Goal: Use online tool/utility

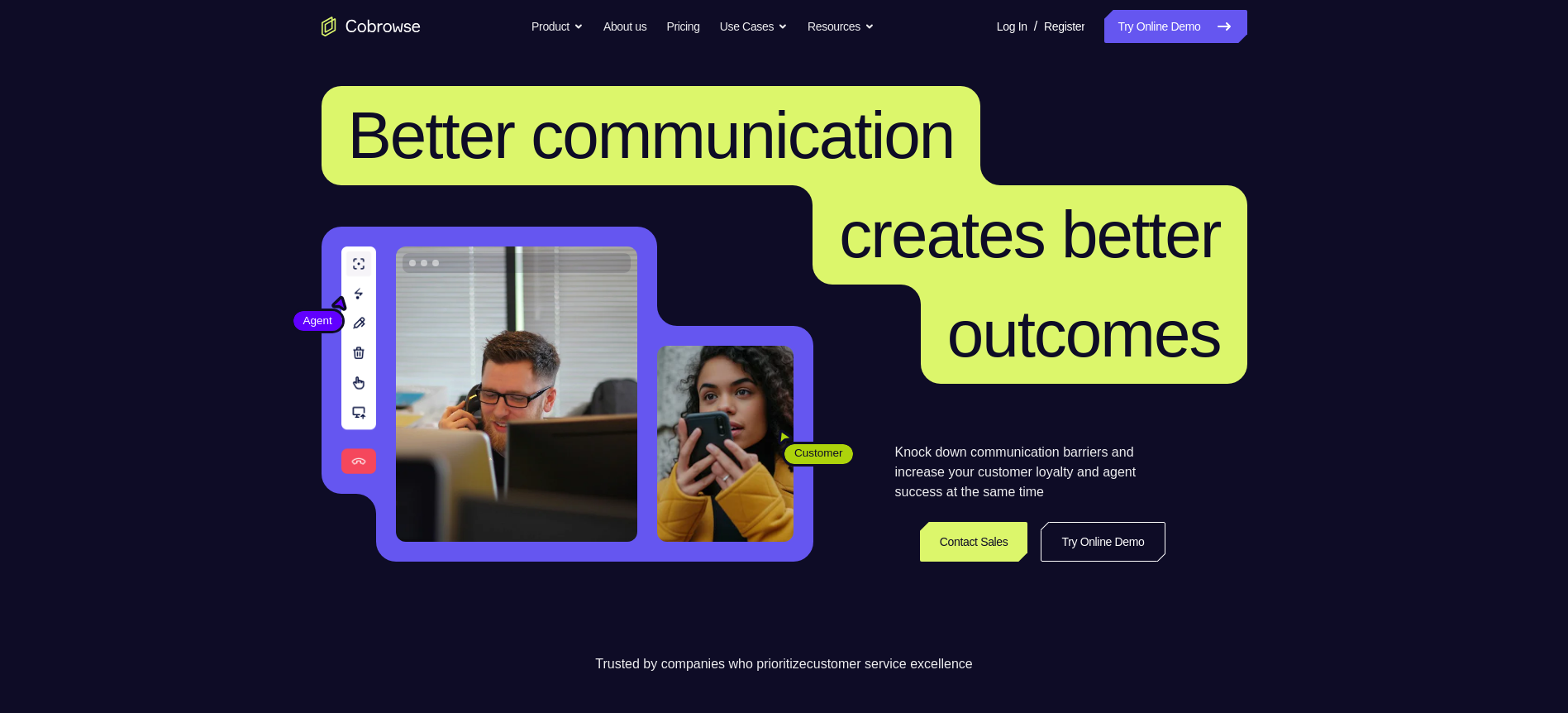
click at [1181, 39] on link "Try Online Demo" at bounding box center [1175, 26] width 142 height 33
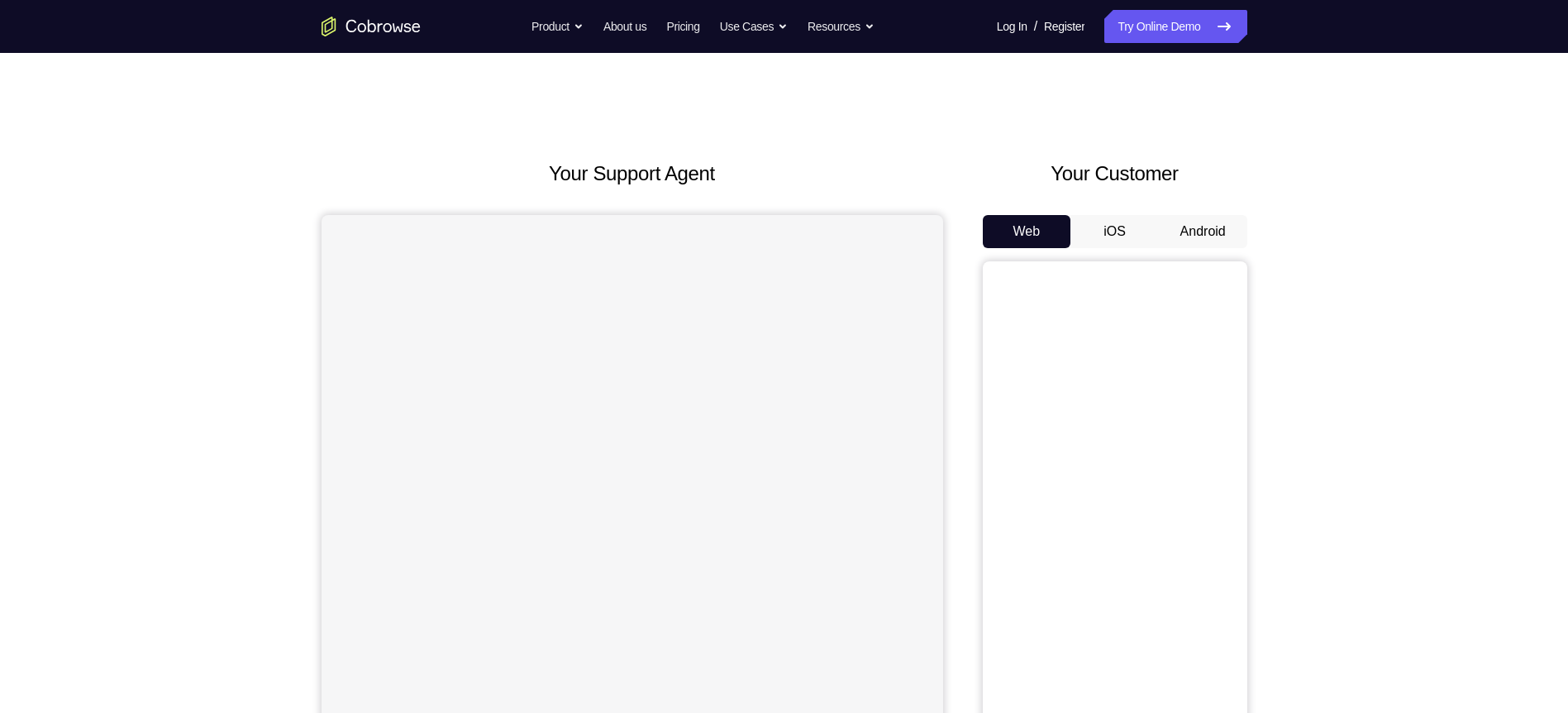
click at [1201, 236] on button "Android" at bounding box center [1203, 231] width 88 height 33
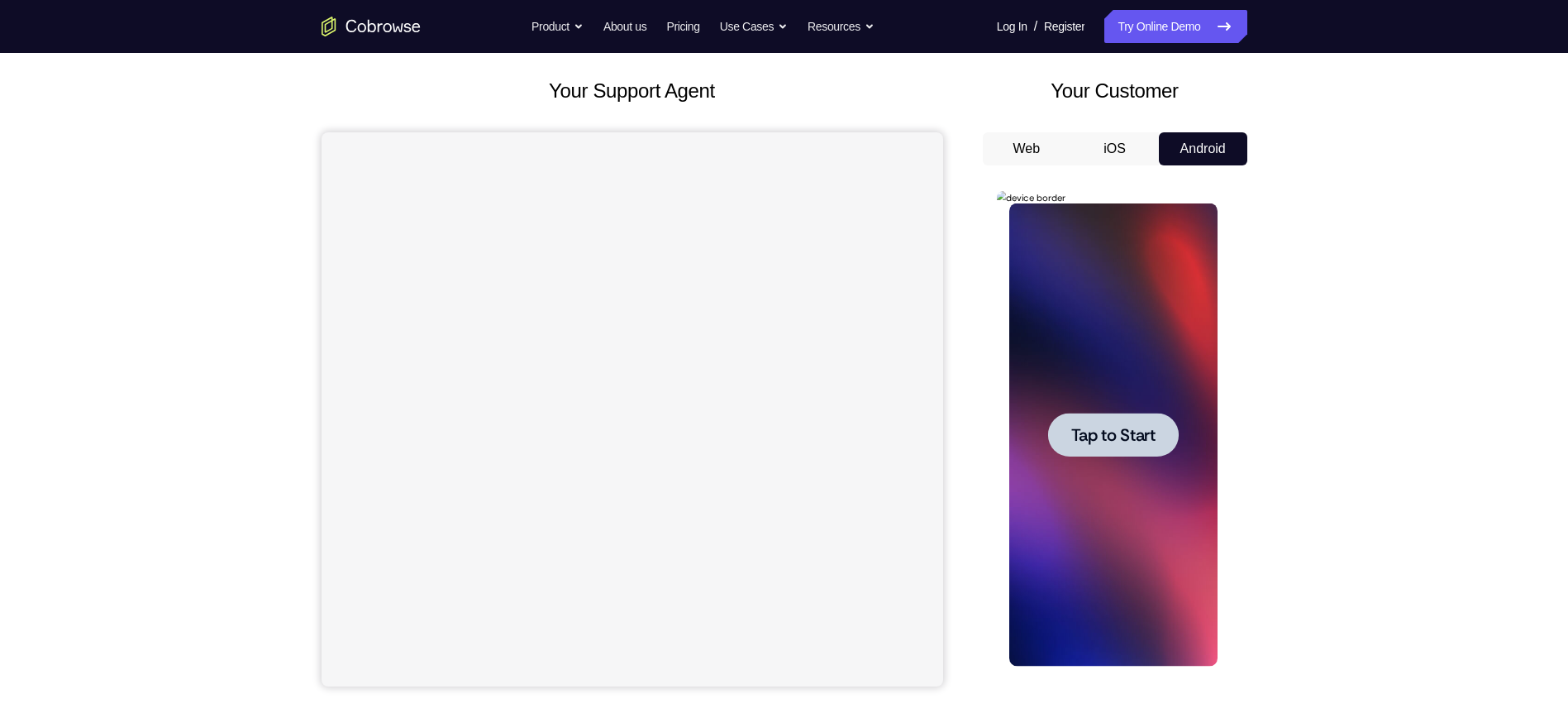
click at [1175, 428] on div at bounding box center [1114, 435] width 131 height 44
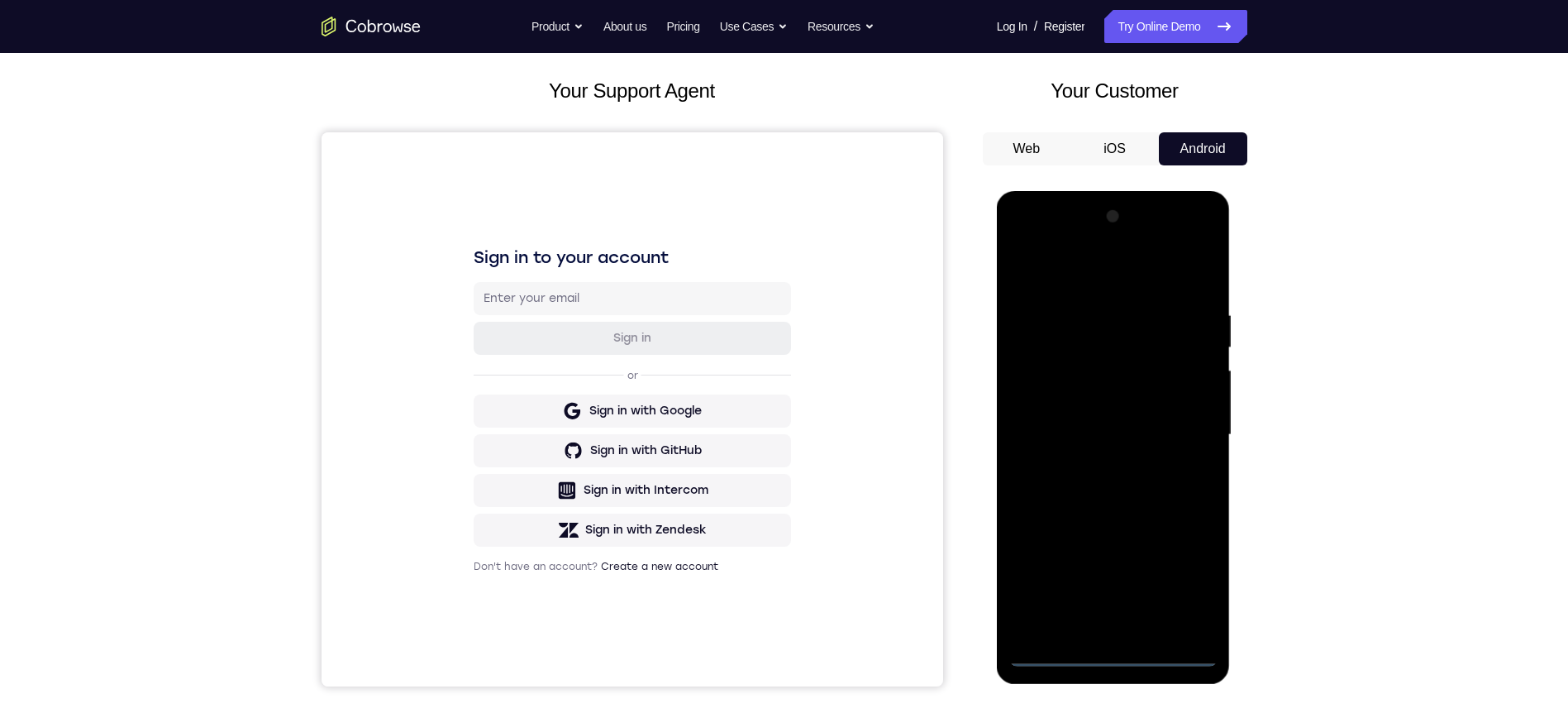
click at [1121, 660] on div at bounding box center [1113, 435] width 208 height 463
click at [1194, 573] on div at bounding box center [1113, 435] width 208 height 463
click at [1062, 276] on div at bounding box center [1113, 435] width 208 height 463
click at [1180, 433] on div at bounding box center [1113, 435] width 208 height 463
click at [1095, 467] on div at bounding box center [1113, 435] width 208 height 463
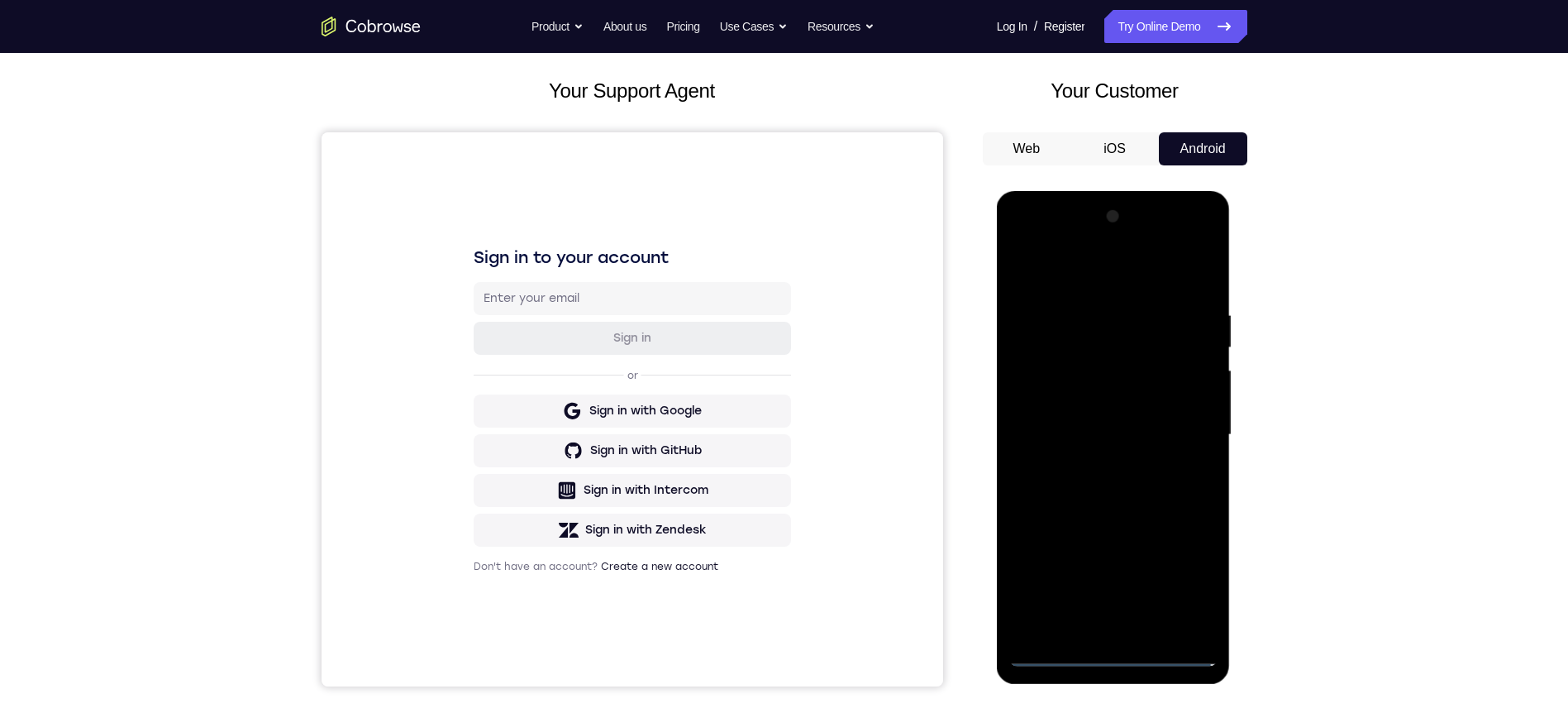
click at [1091, 416] on div at bounding box center [1113, 435] width 208 height 463
click at [1075, 411] on div at bounding box center [1113, 435] width 208 height 463
click at [1063, 443] on div at bounding box center [1113, 435] width 208 height 463
click at [1083, 488] on div at bounding box center [1113, 435] width 208 height 463
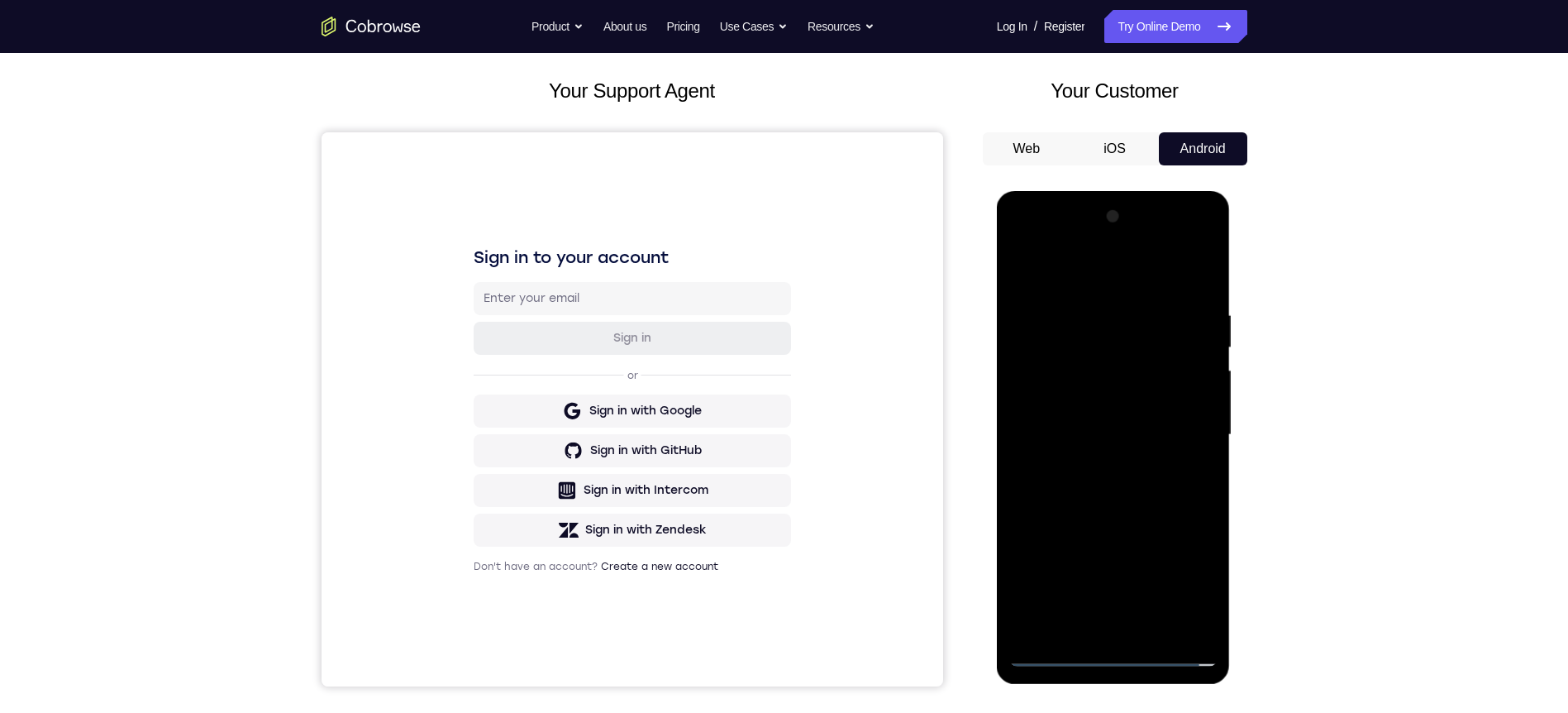
click at [1084, 489] on div at bounding box center [1113, 435] width 208 height 463
click at [1100, 484] on div at bounding box center [1113, 435] width 208 height 463
click at [1155, 624] on div at bounding box center [1113, 435] width 208 height 463
click at [1139, 507] on div at bounding box center [1113, 435] width 208 height 463
click at [1157, 627] on div at bounding box center [1113, 435] width 208 height 463
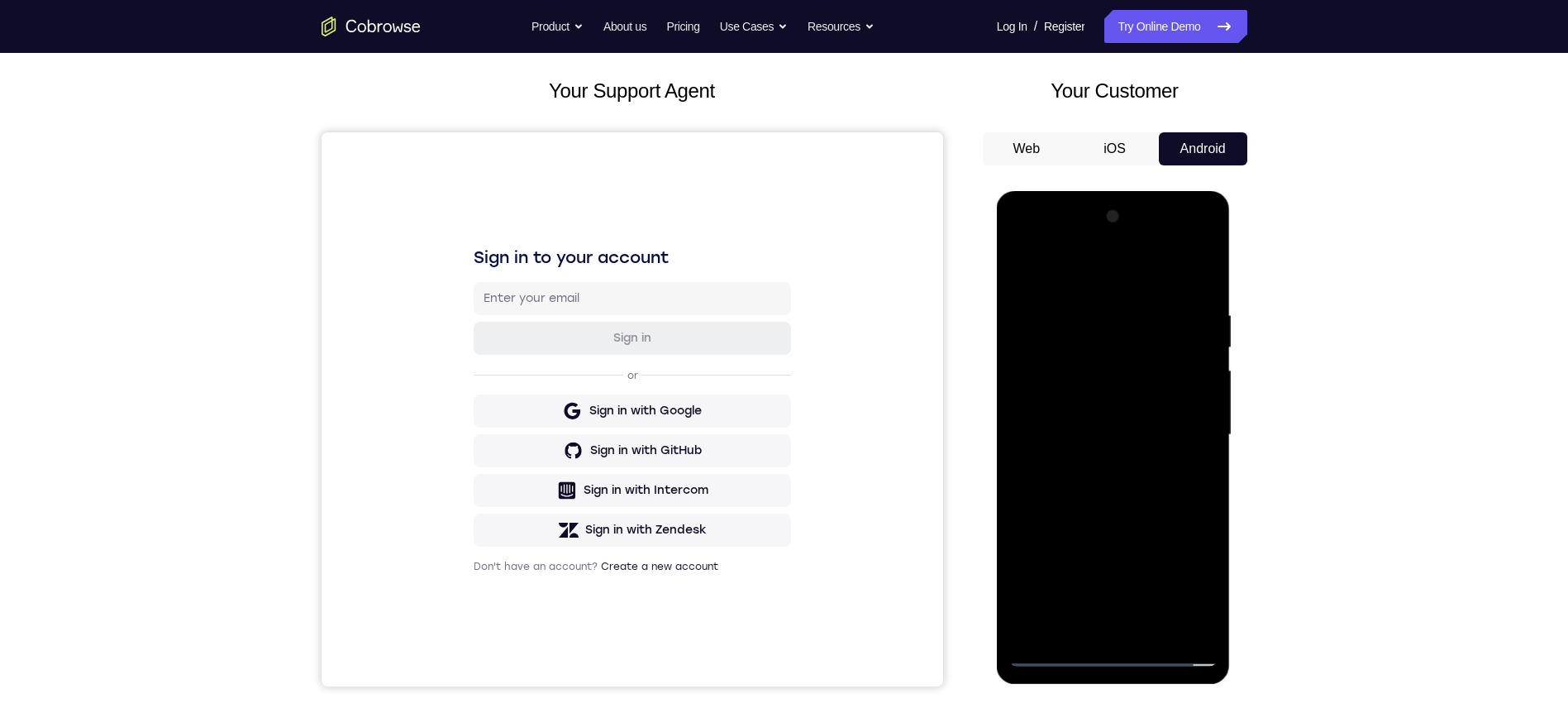
click at [1119, 500] on div at bounding box center [1113, 435] width 208 height 463
click at [1187, 468] on div at bounding box center [1113, 435] width 208 height 463
click at [1143, 425] on div at bounding box center [1113, 435] width 208 height 463
drag, startPoint x: 1162, startPoint y: 529, endPoint x: 1148, endPoint y: 440, distance: 90.1
click at [1148, 440] on div at bounding box center [1113, 435] width 208 height 463
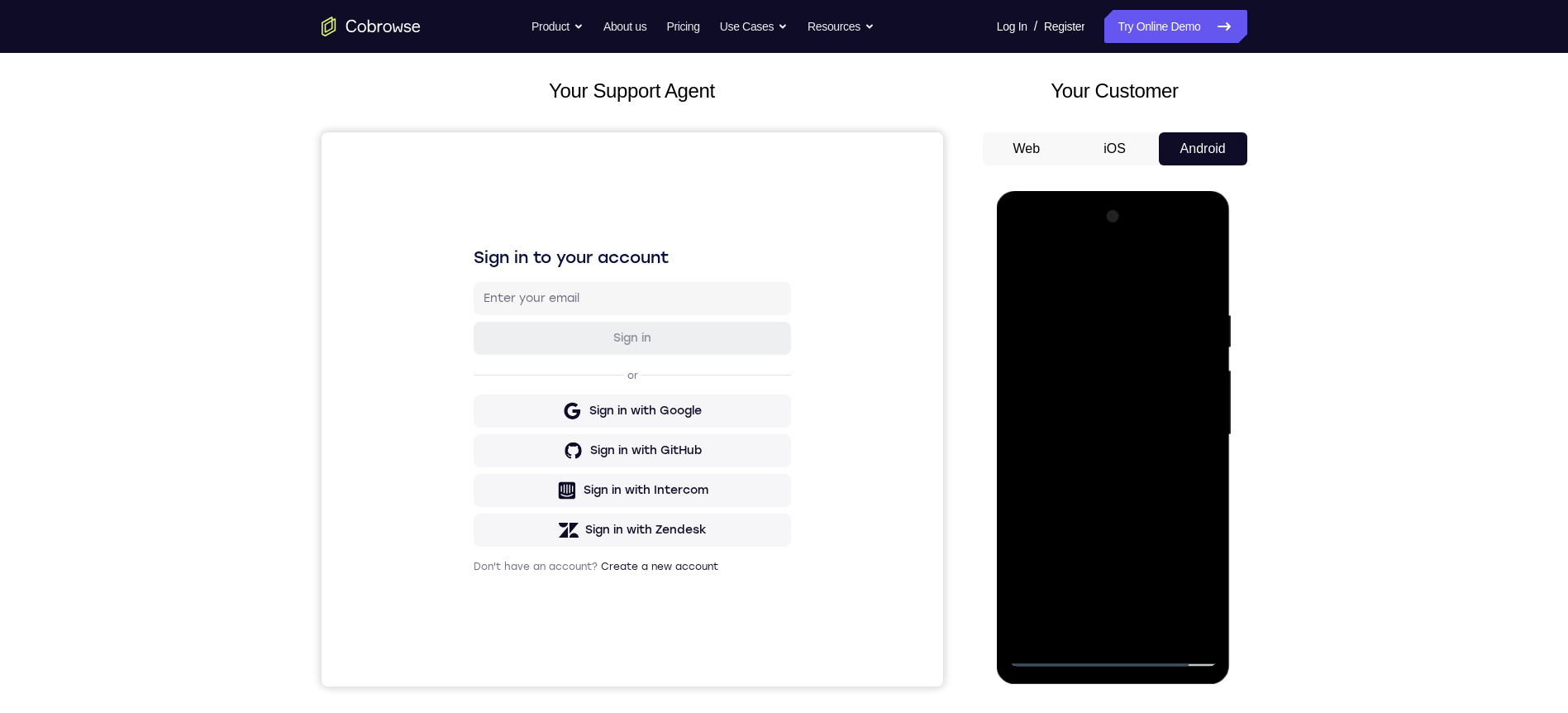
click at [1084, 618] on div at bounding box center [1113, 435] width 208 height 463
click at [1194, 482] on div at bounding box center [1113, 435] width 208 height 463
click at [1191, 487] on div at bounding box center [1113, 435] width 208 height 463
click at [1193, 470] on div at bounding box center [1113, 435] width 208 height 463
click at [1195, 478] on div at bounding box center [1113, 435] width 208 height 463
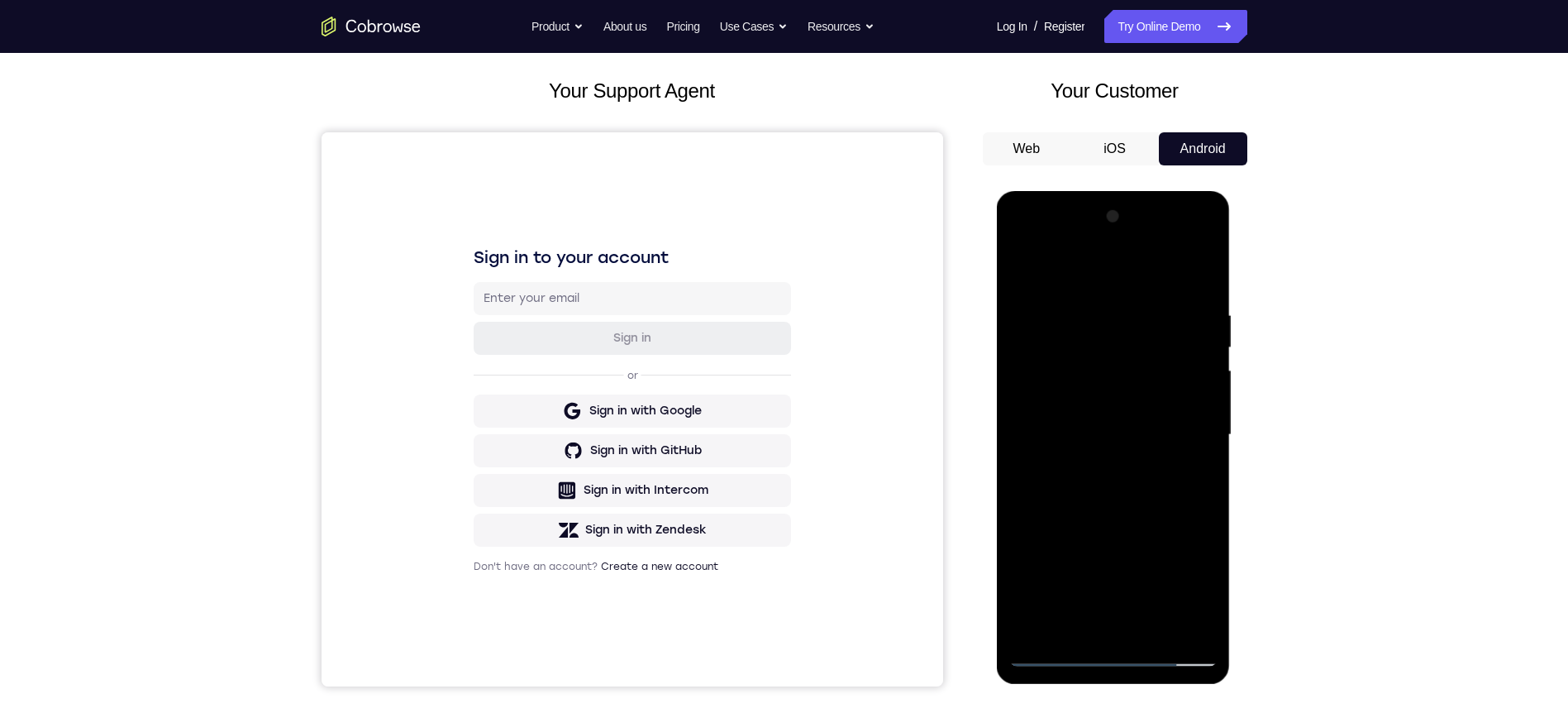
click at [1082, 334] on div at bounding box center [1113, 435] width 208 height 463
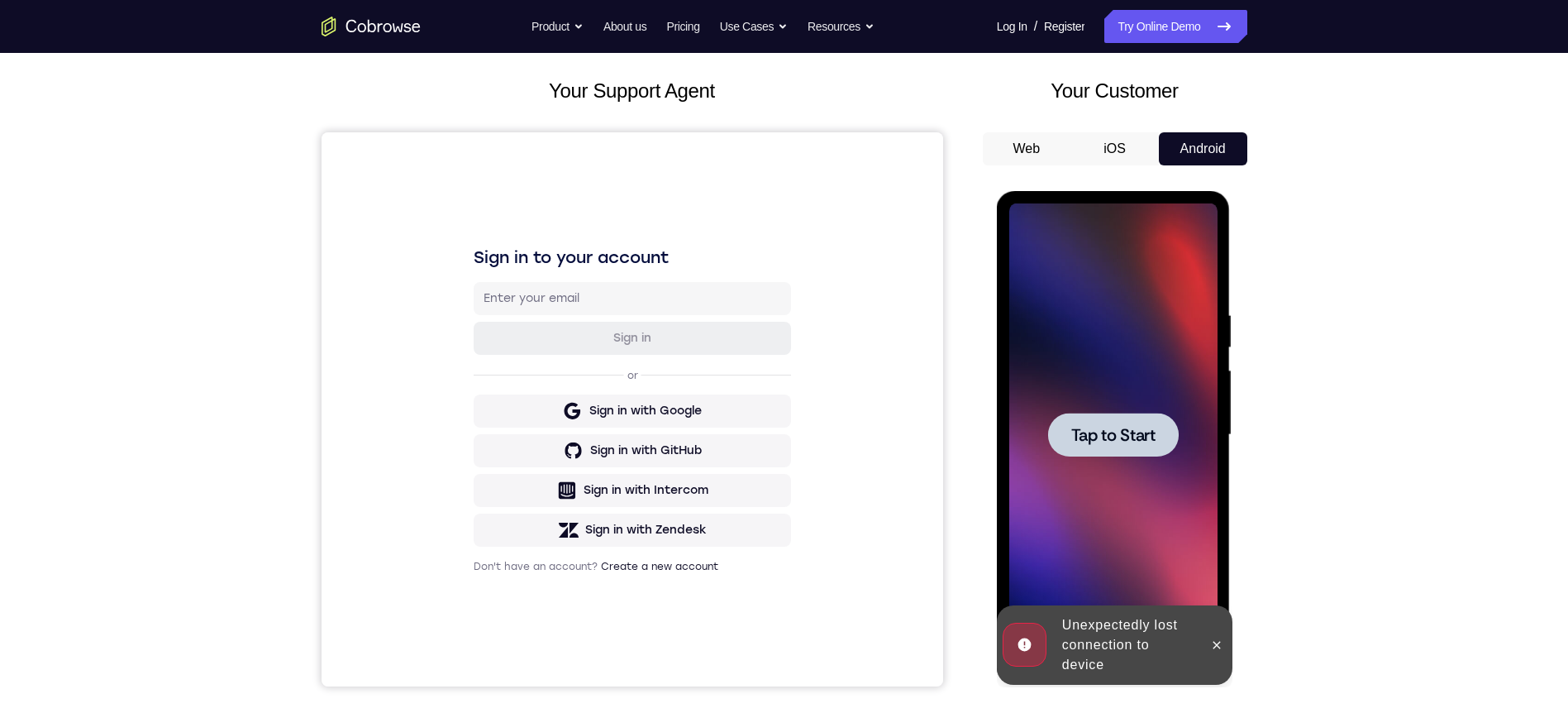
scroll to position [165, 0]
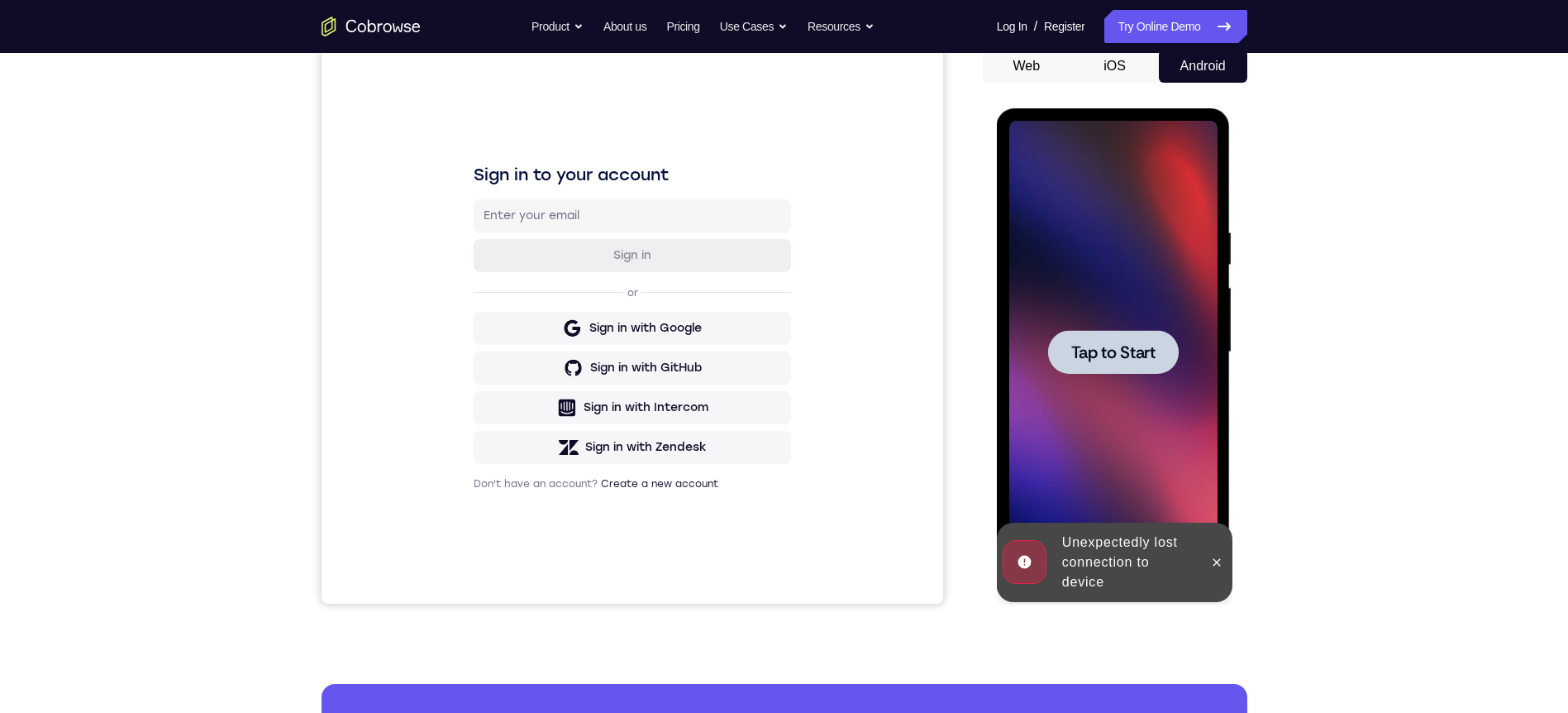
click at [1104, 344] on span "Tap to Start" at bounding box center [1114, 352] width 85 height 17
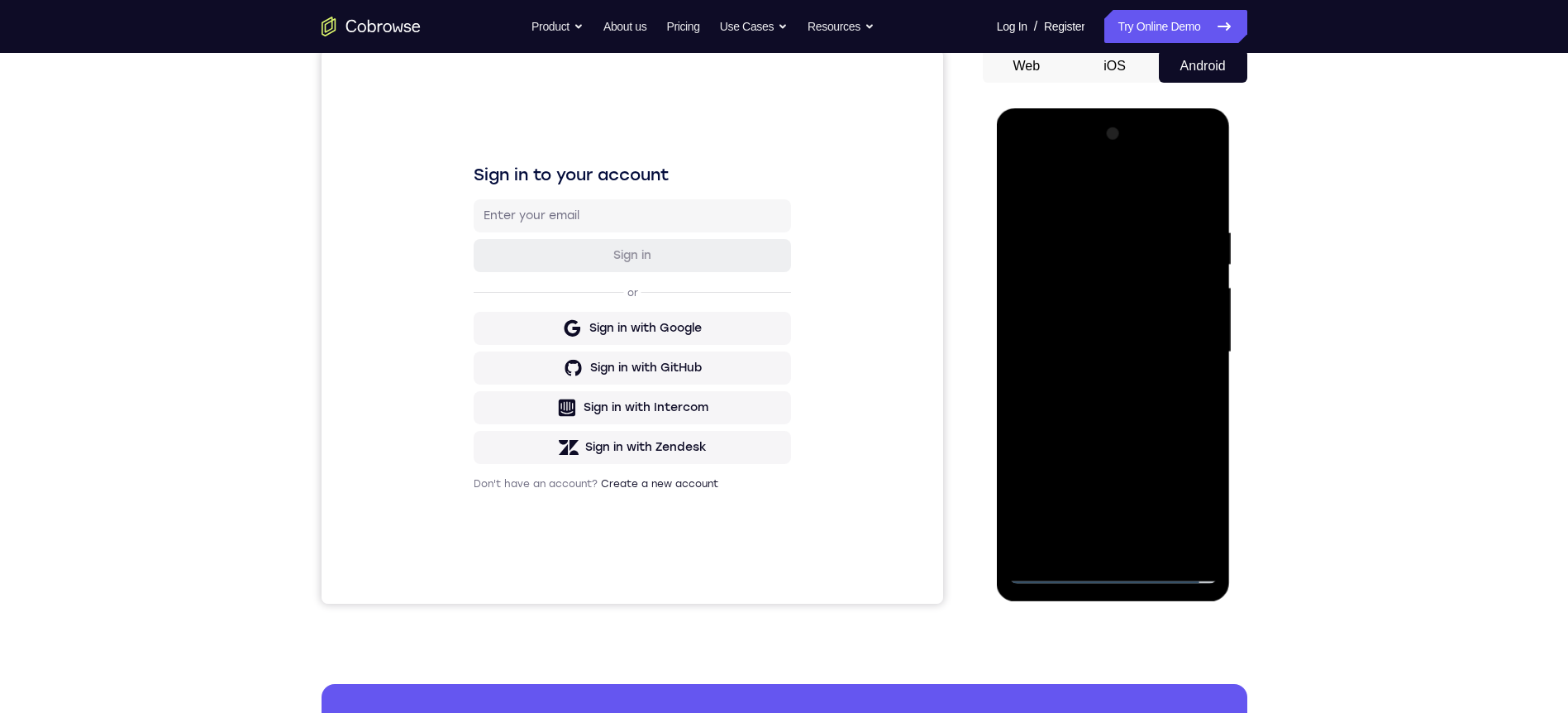
click at [1123, 574] on div at bounding box center [1113, 352] width 208 height 463
click at [1179, 501] on div at bounding box center [1113, 352] width 208 height 463
click at [1084, 206] on div at bounding box center [1113, 352] width 208 height 463
click at [1183, 349] on div at bounding box center [1113, 352] width 208 height 463
click at [1126, 547] on div at bounding box center [1113, 352] width 208 height 463
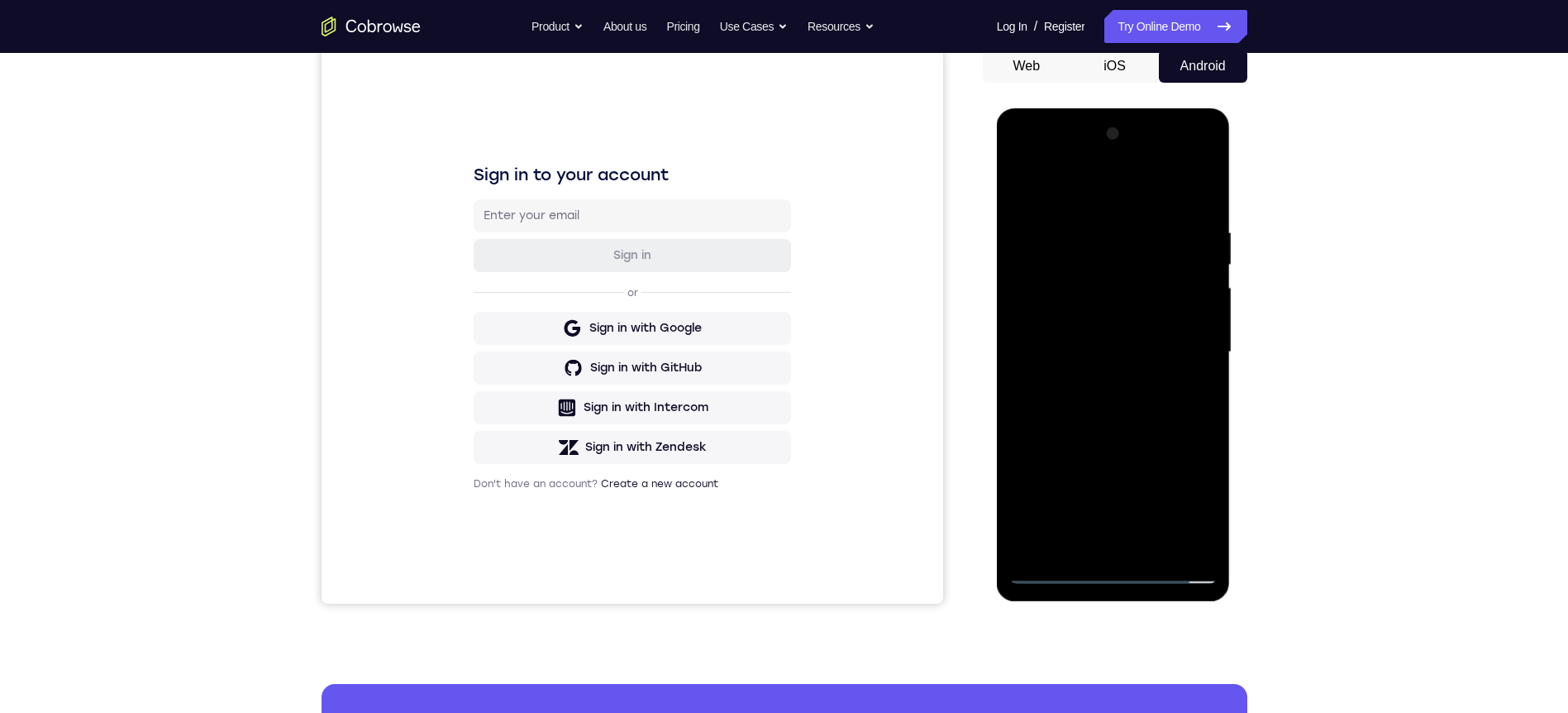
click at [1088, 336] on div at bounding box center [1113, 352] width 208 height 463
click at [1097, 354] on div at bounding box center [1113, 352] width 208 height 463
click at [1109, 411] on div at bounding box center [1113, 352] width 208 height 463
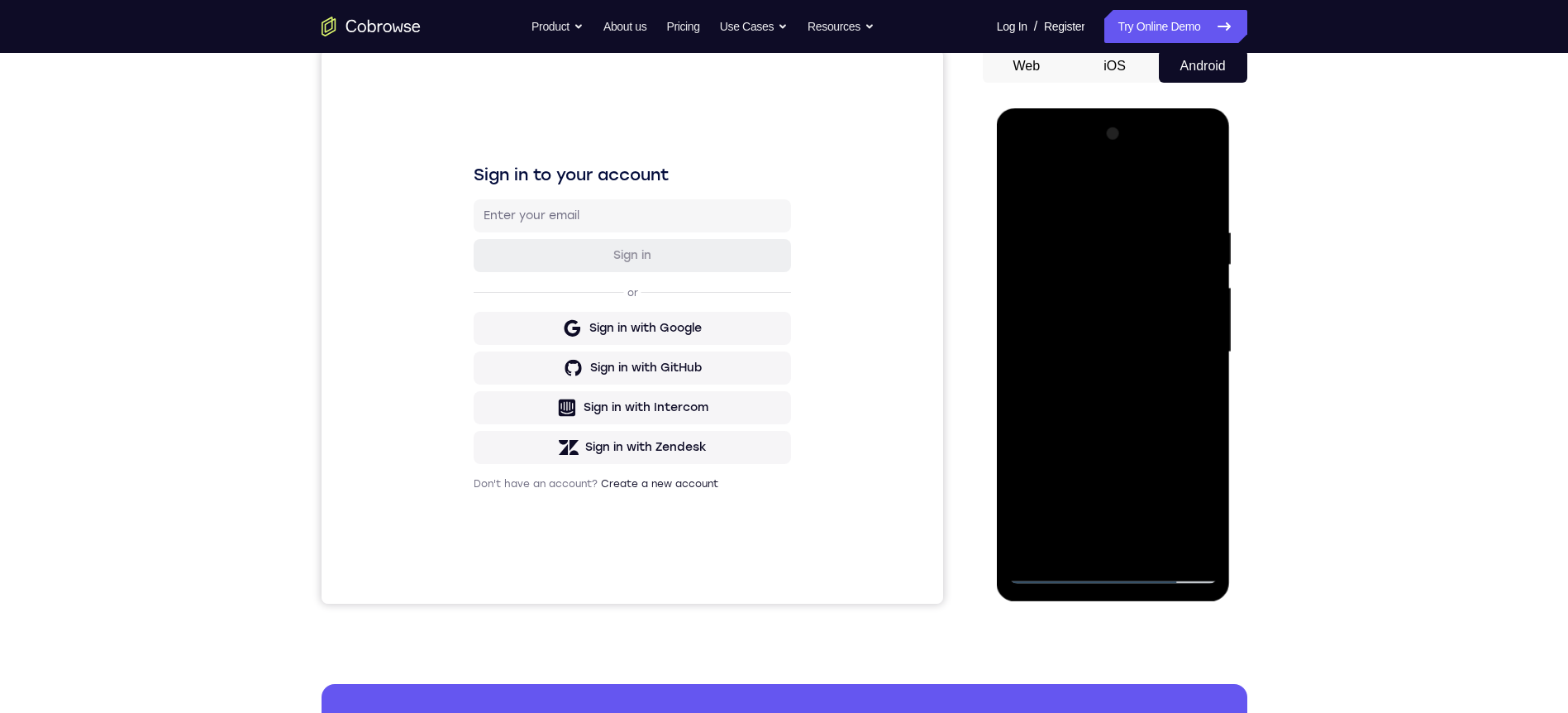
click at [1153, 550] on div at bounding box center [1113, 352] width 208 height 463
click at [1140, 425] on div at bounding box center [1113, 352] width 208 height 463
click at [1201, 184] on div at bounding box center [1113, 352] width 208 height 463
click at [1154, 539] on div at bounding box center [1113, 352] width 208 height 463
click at [1109, 404] on div at bounding box center [1113, 352] width 208 height 463
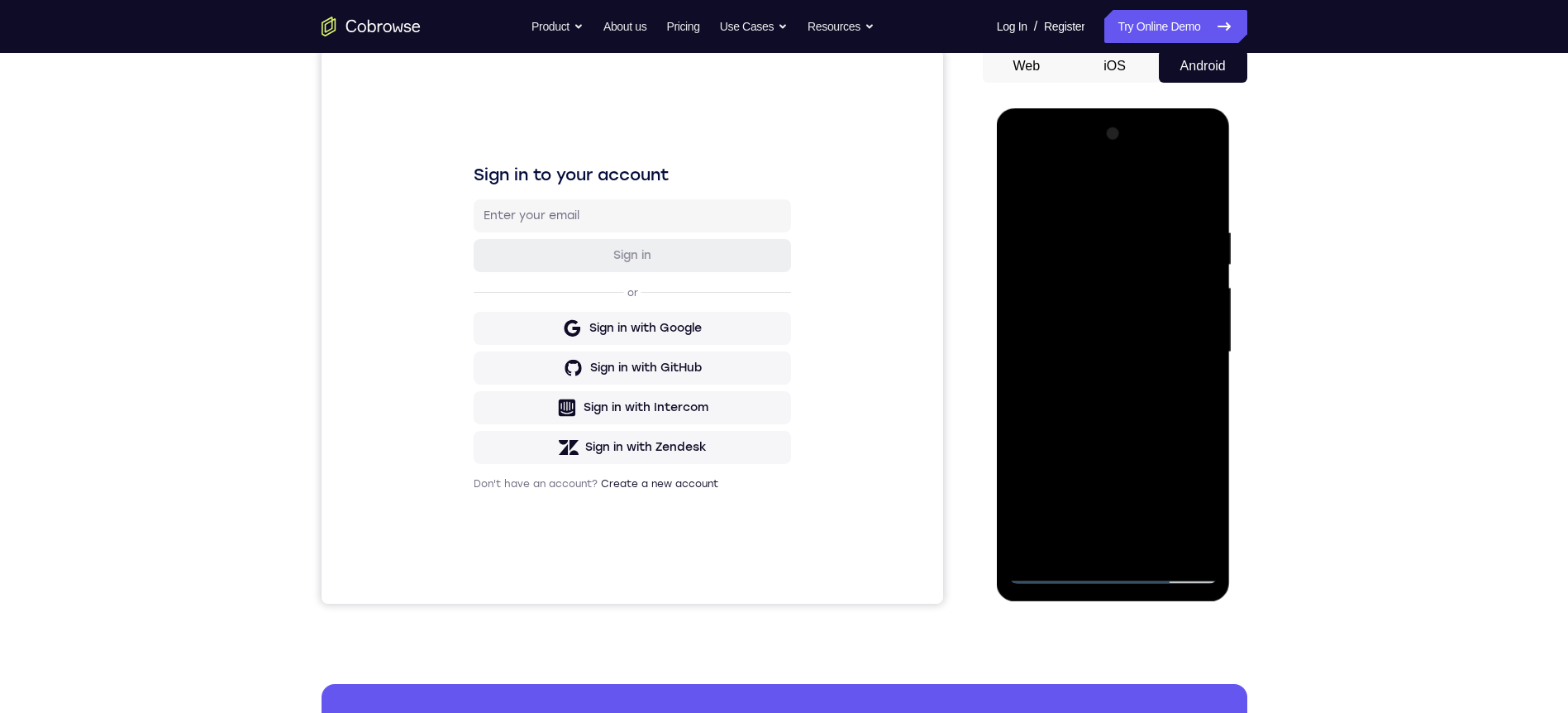
click at [1115, 414] on div at bounding box center [1113, 352] width 208 height 463
click at [1194, 379] on div at bounding box center [1113, 352] width 208 height 463
click at [1158, 338] on div at bounding box center [1113, 352] width 208 height 463
click at [1094, 539] on div at bounding box center [1113, 352] width 208 height 463
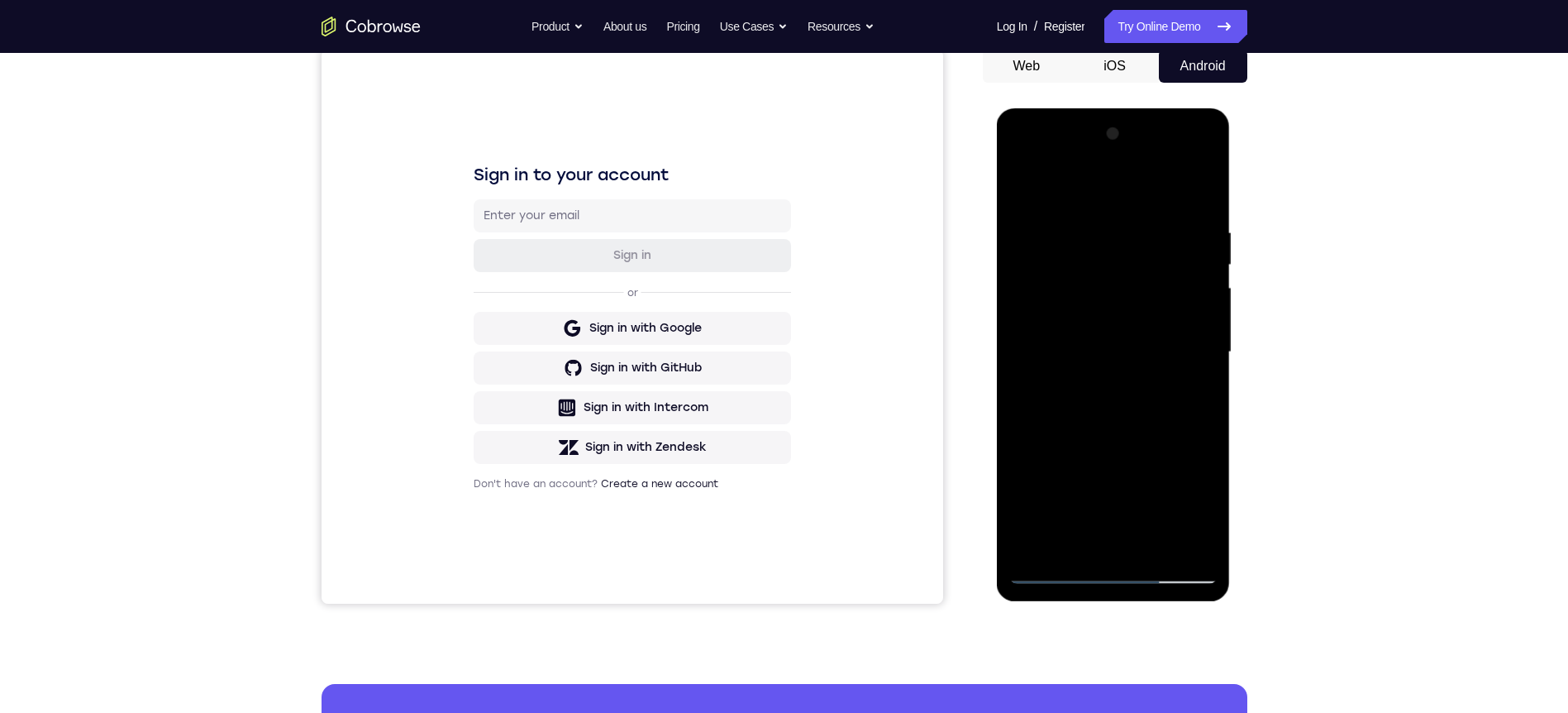
click at [1201, 391] on div at bounding box center [1113, 352] width 208 height 463
click at [1097, 235] on div at bounding box center [1113, 352] width 208 height 463
click at [1205, 180] on div at bounding box center [1113, 352] width 208 height 463
drag, startPoint x: 1079, startPoint y: 546, endPoint x: 1981, endPoint y: 331, distance: 927.3
click at [1079, 546] on div at bounding box center [1113, 352] width 208 height 463
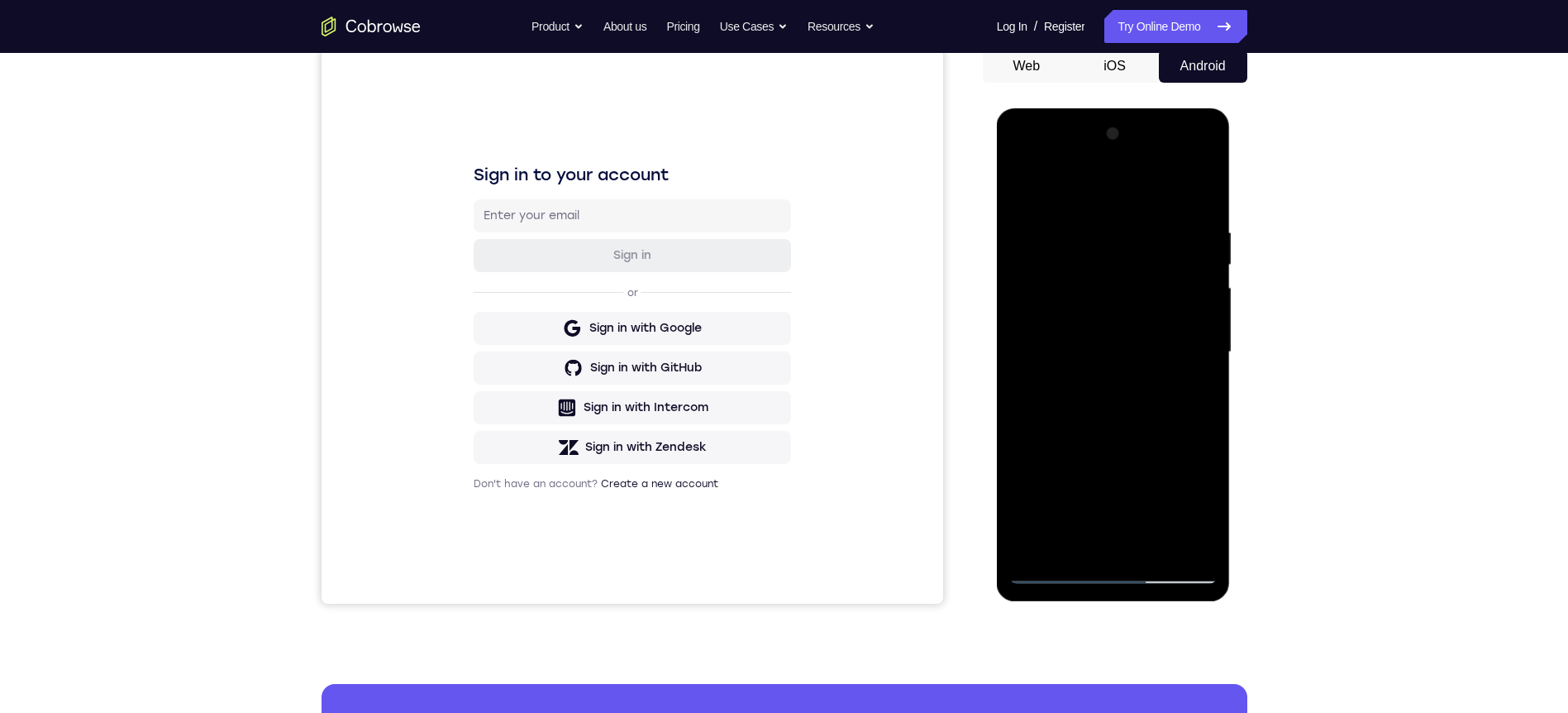
click at [1204, 393] on div at bounding box center [1113, 352] width 208 height 463
click at [1201, 392] on div at bounding box center [1113, 352] width 208 height 463
click at [1197, 394] on div at bounding box center [1113, 352] width 208 height 463
click at [1023, 185] on div at bounding box center [1113, 352] width 208 height 463
click at [1190, 393] on div at bounding box center [1113, 352] width 208 height 463
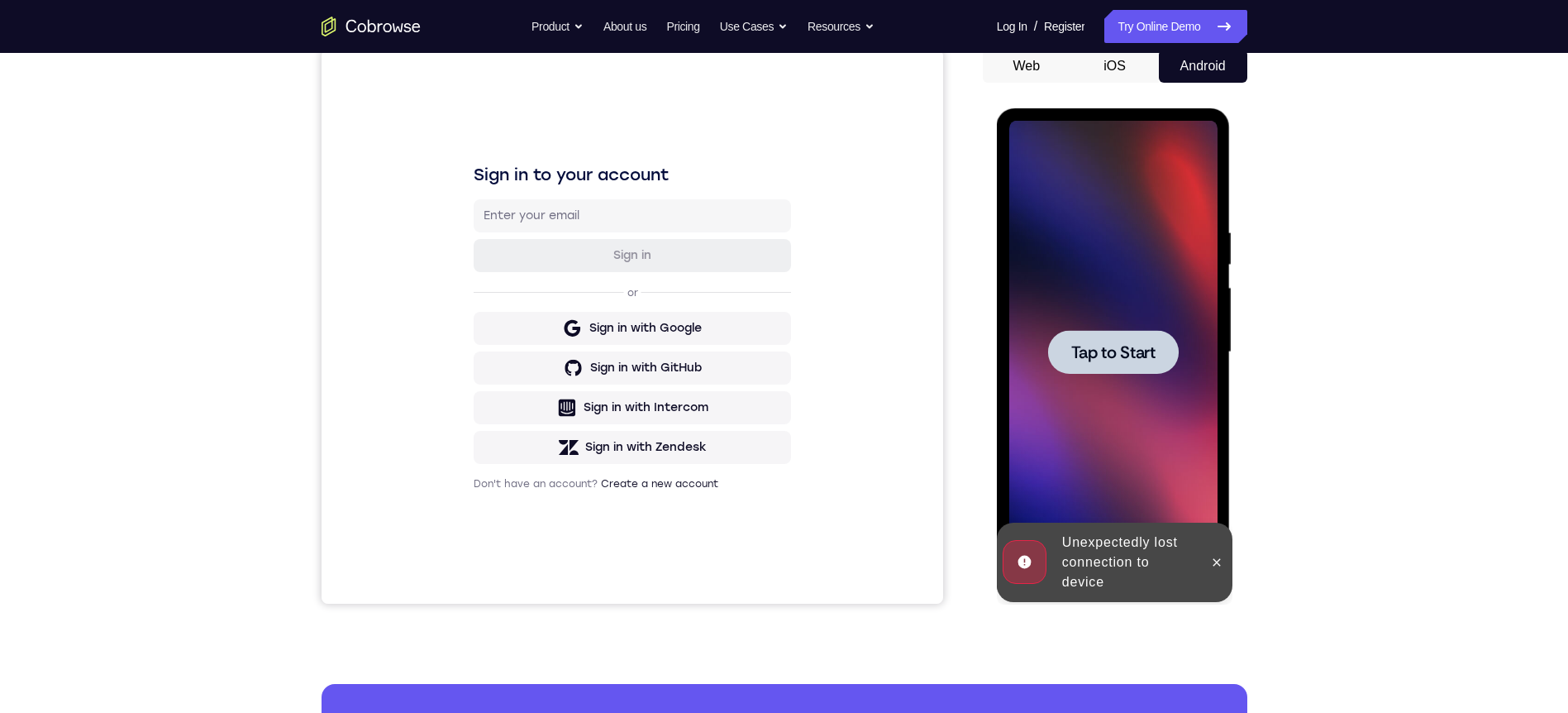
click at [1099, 368] on div at bounding box center [1114, 352] width 131 height 44
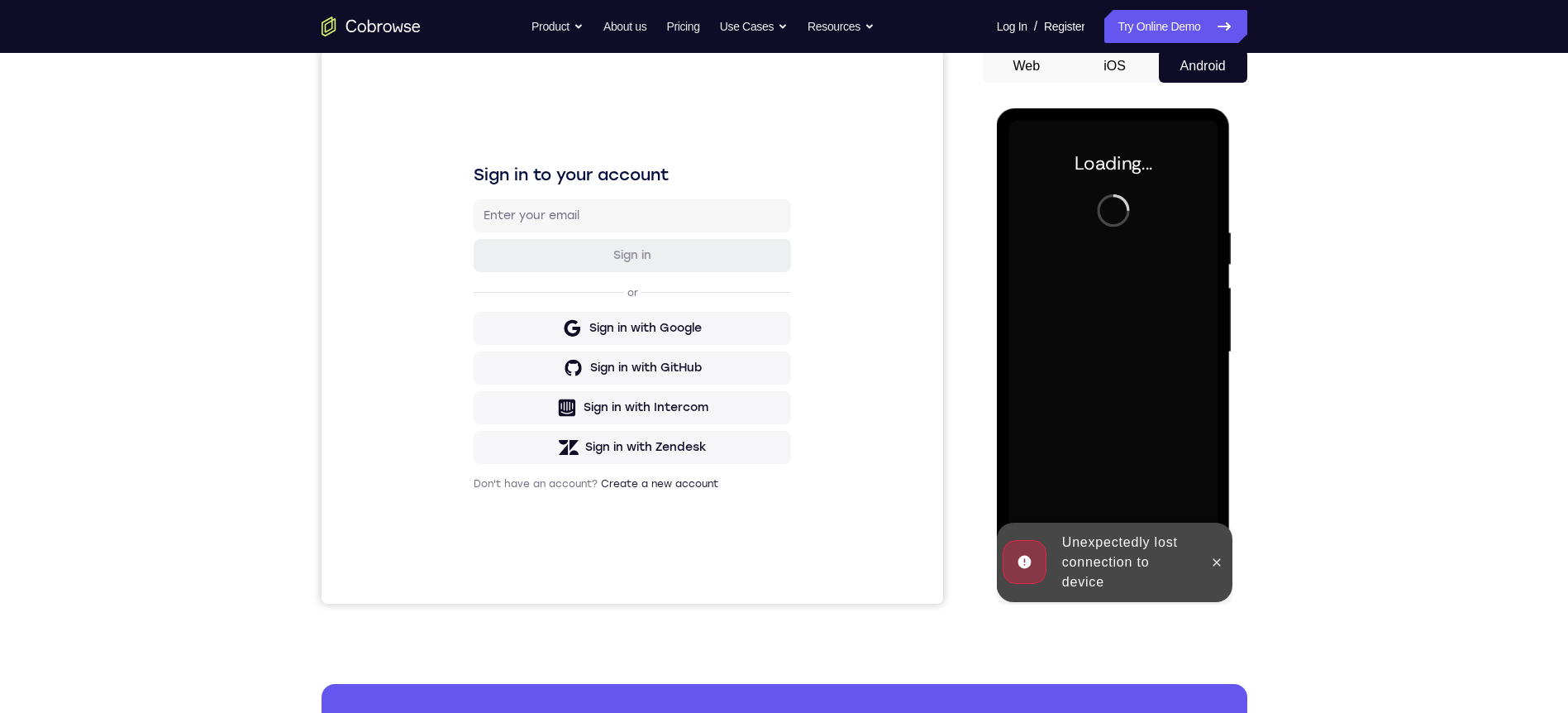
click at [1217, 570] on button at bounding box center [1217, 562] width 26 height 26
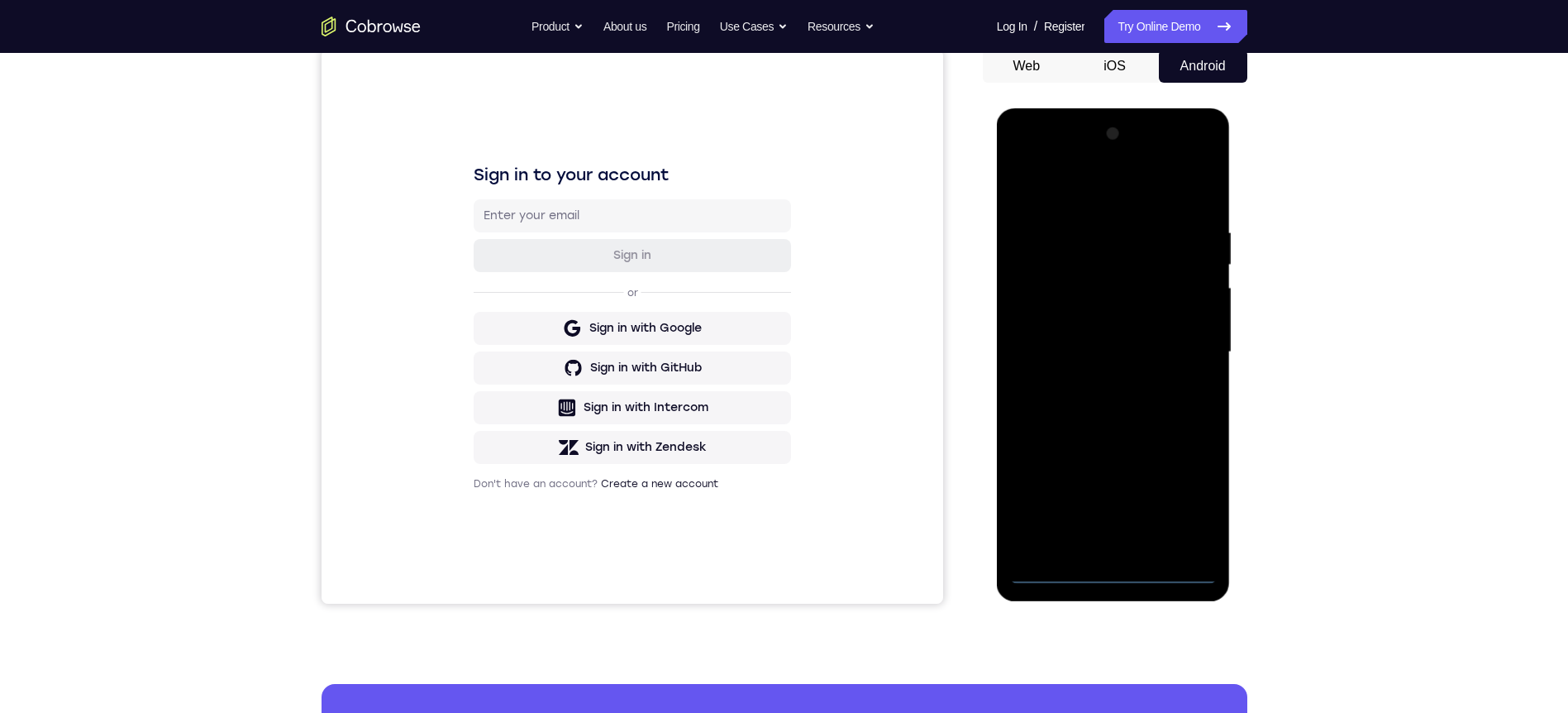
click at [1114, 574] on div at bounding box center [1113, 352] width 208 height 463
click at [1188, 494] on div at bounding box center [1113, 352] width 208 height 463
click at [1067, 190] on div at bounding box center [1113, 352] width 208 height 463
click at [1186, 337] on div at bounding box center [1113, 352] width 208 height 463
click at [1101, 379] on div at bounding box center [1113, 352] width 208 height 463
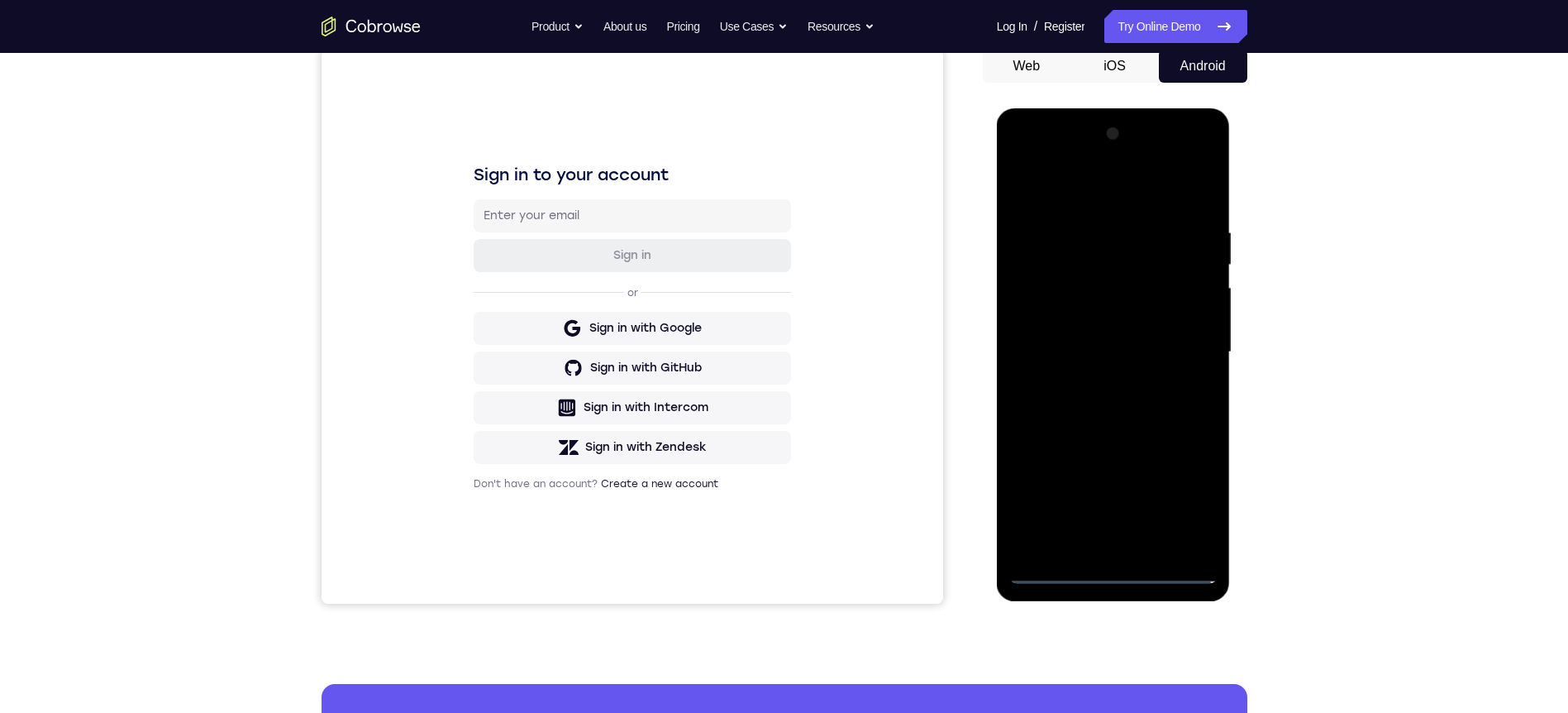
click at [1099, 343] on div at bounding box center [1113, 352] width 208 height 463
click at [1115, 406] on div at bounding box center [1113, 352] width 208 height 463
click at [1140, 402] on div at bounding box center [1113, 352] width 208 height 463
click at [1154, 547] on div at bounding box center [1113, 352] width 208 height 463
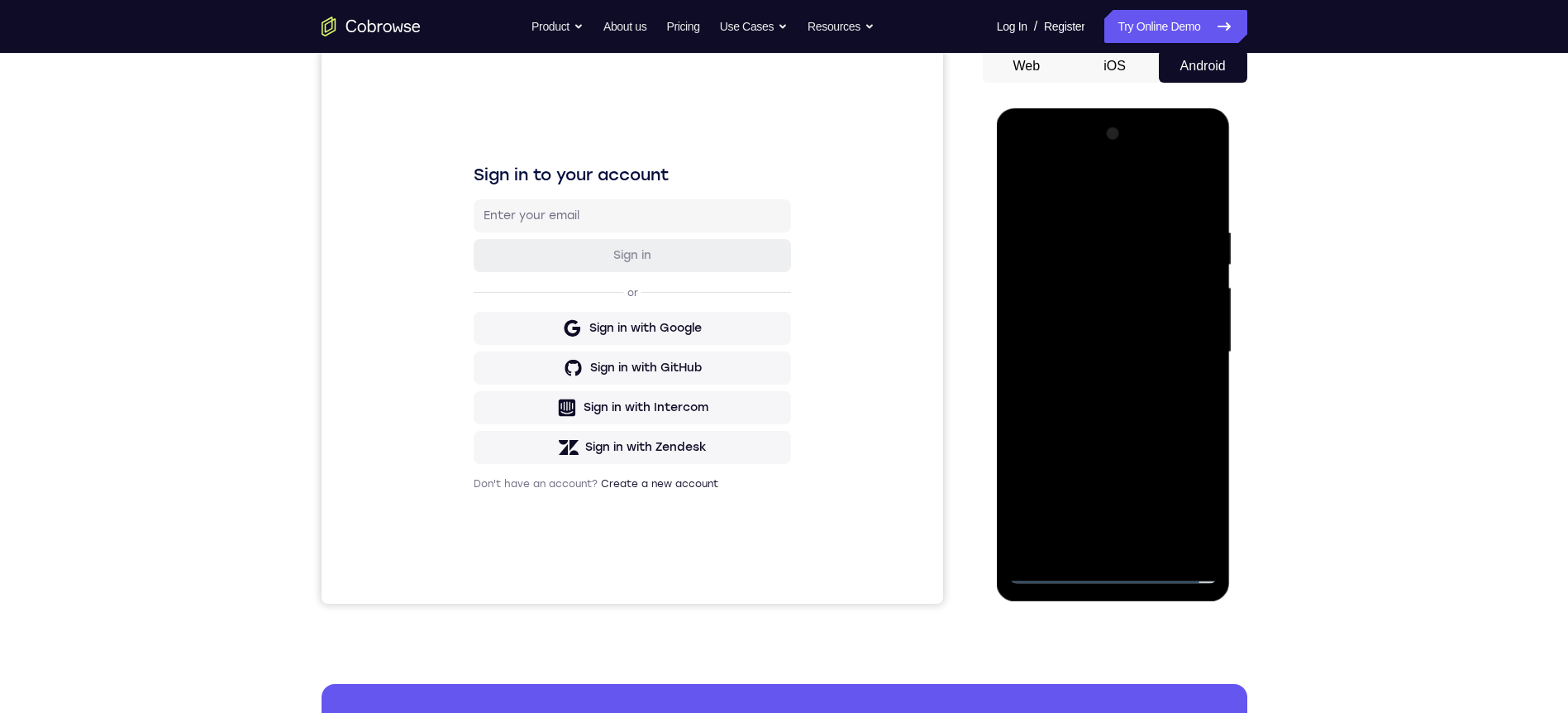
click at [1119, 418] on div at bounding box center [1113, 352] width 208 height 463
click at [1152, 546] on div at bounding box center [1113, 352] width 208 height 463
click at [1103, 415] on div at bounding box center [1113, 352] width 208 height 463
click at [1175, 384] on div at bounding box center [1113, 352] width 208 height 463
click at [1189, 382] on div at bounding box center [1113, 352] width 208 height 463
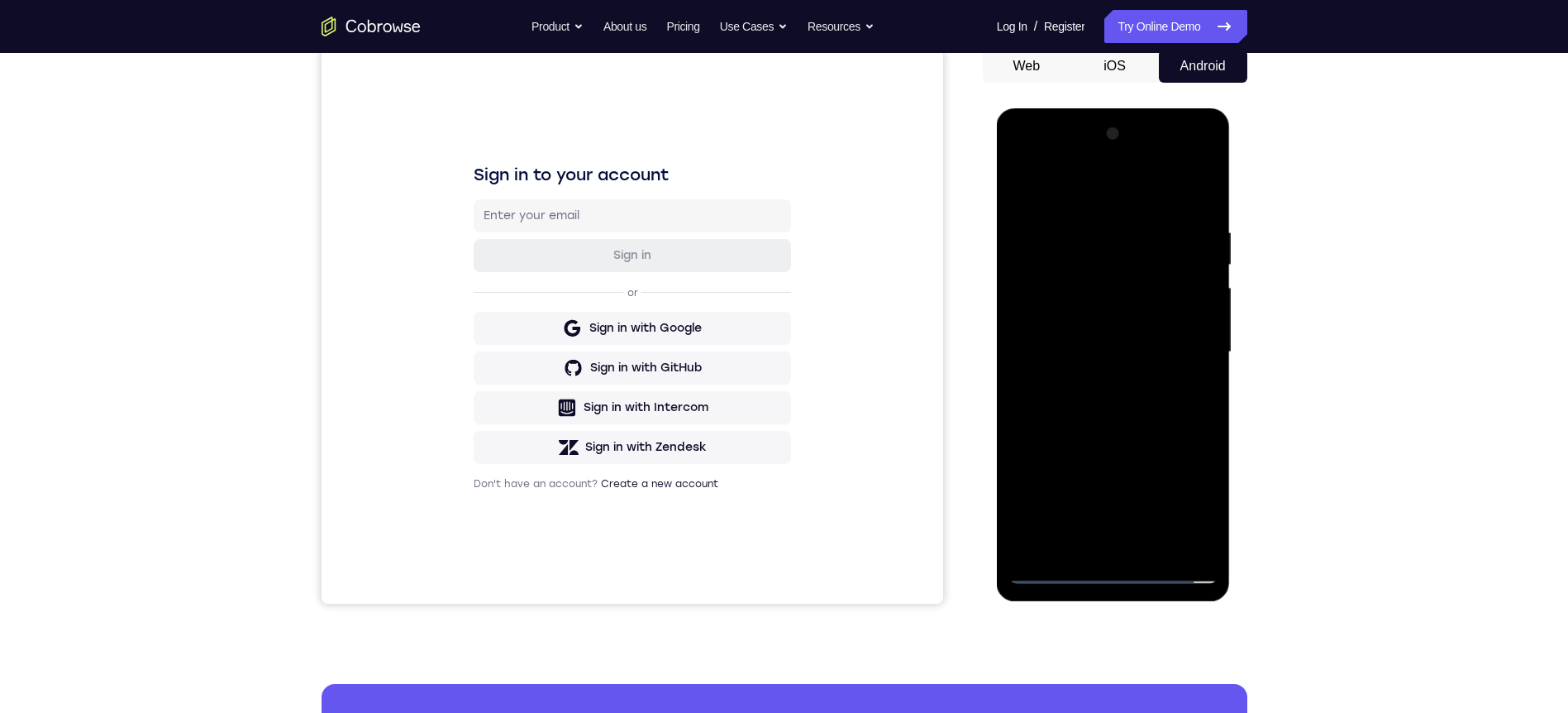
click at [1138, 344] on div at bounding box center [1113, 352] width 208 height 463
click at [1022, 191] on div at bounding box center [1113, 352] width 208 height 463
click at [1084, 335] on div at bounding box center [1113, 352] width 208 height 463
click at [1199, 390] on div at bounding box center [1113, 352] width 208 height 463
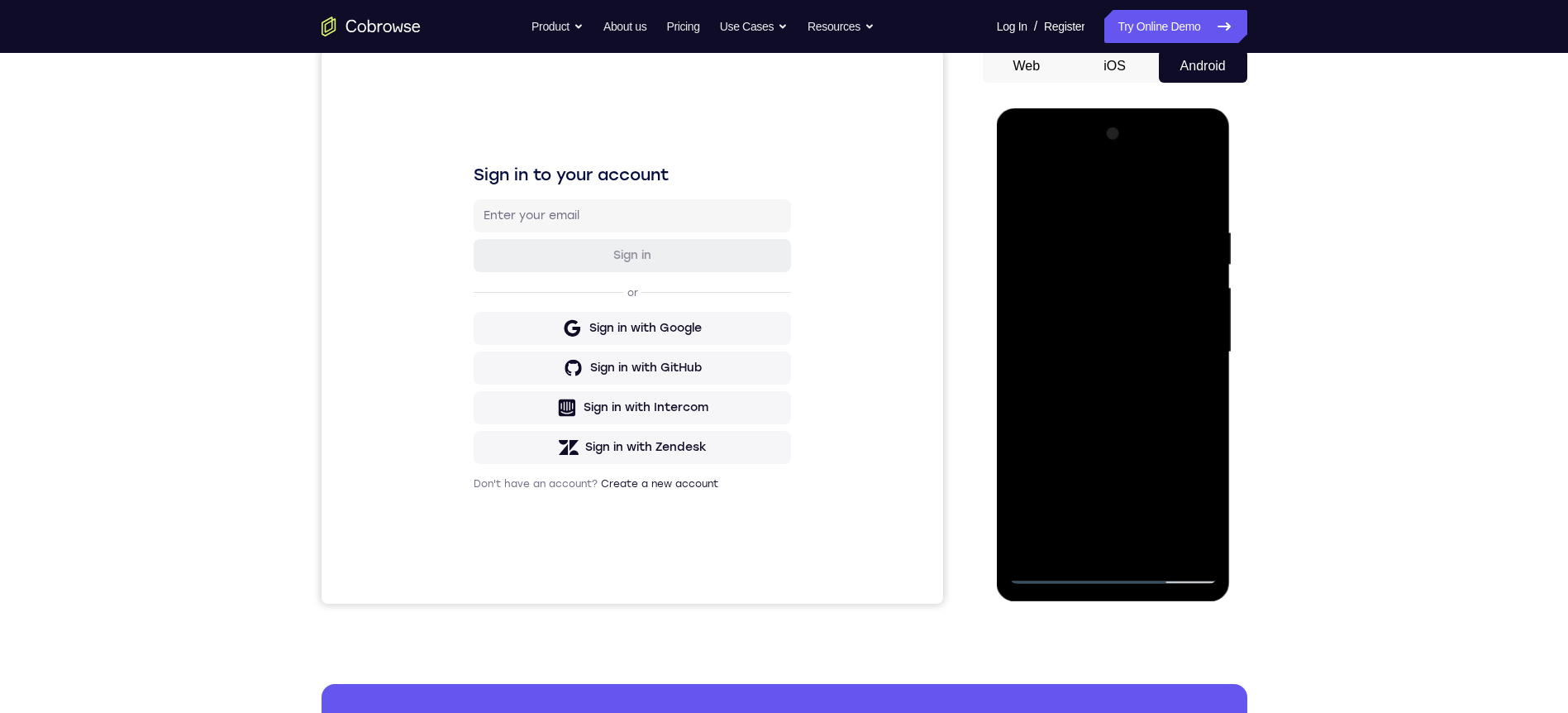
click at [1199, 390] on div at bounding box center [1113, 352] width 208 height 463
click at [1027, 192] on div at bounding box center [1113, 352] width 208 height 463
click at [1101, 331] on div at bounding box center [1113, 352] width 208 height 463
click at [1195, 389] on div at bounding box center [1113, 352] width 208 height 463
click at [1197, 39] on link "Try Online Demo" at bounding box center [1175, 26] width 142 height 33
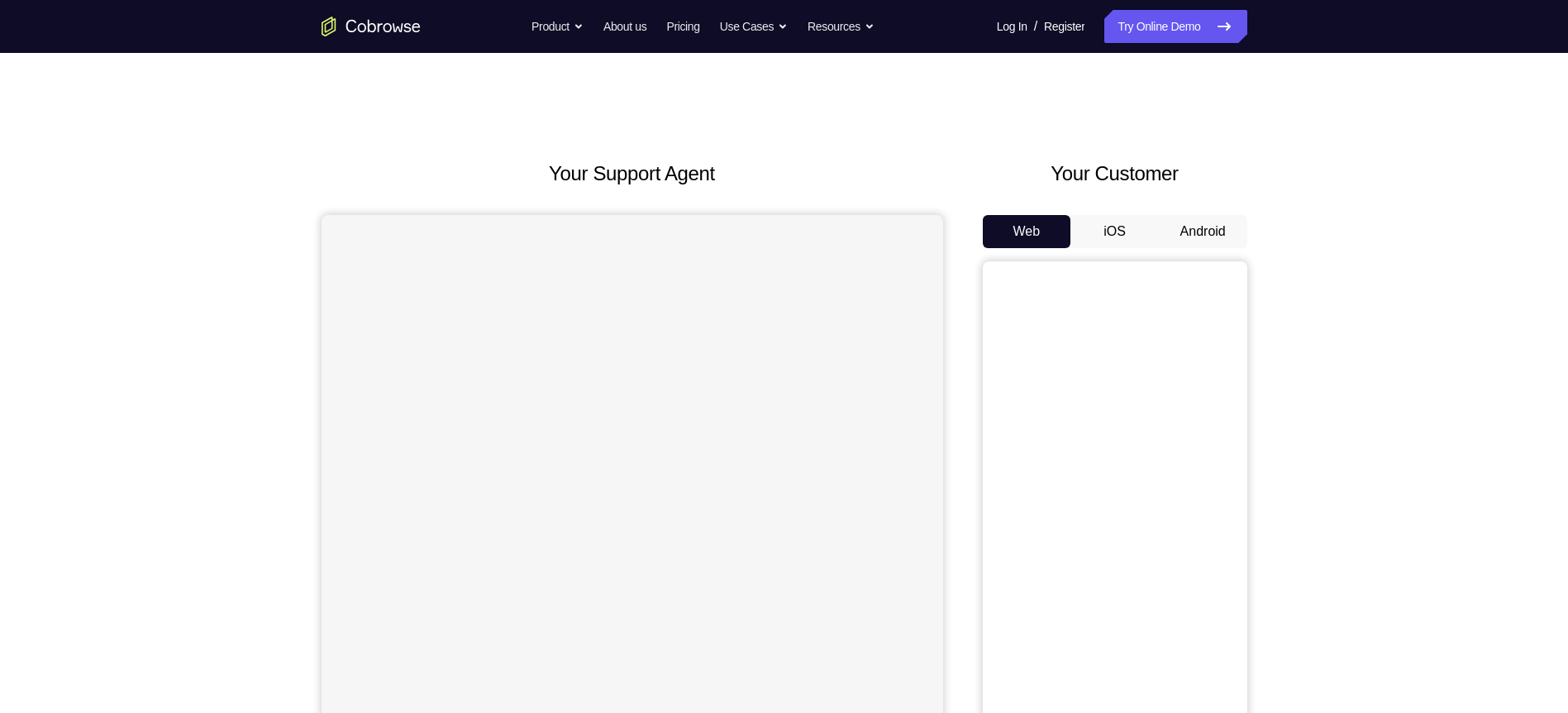
click at [1202, 241] on button "Android" at bounding box center [1203, 231] width 88 height 33
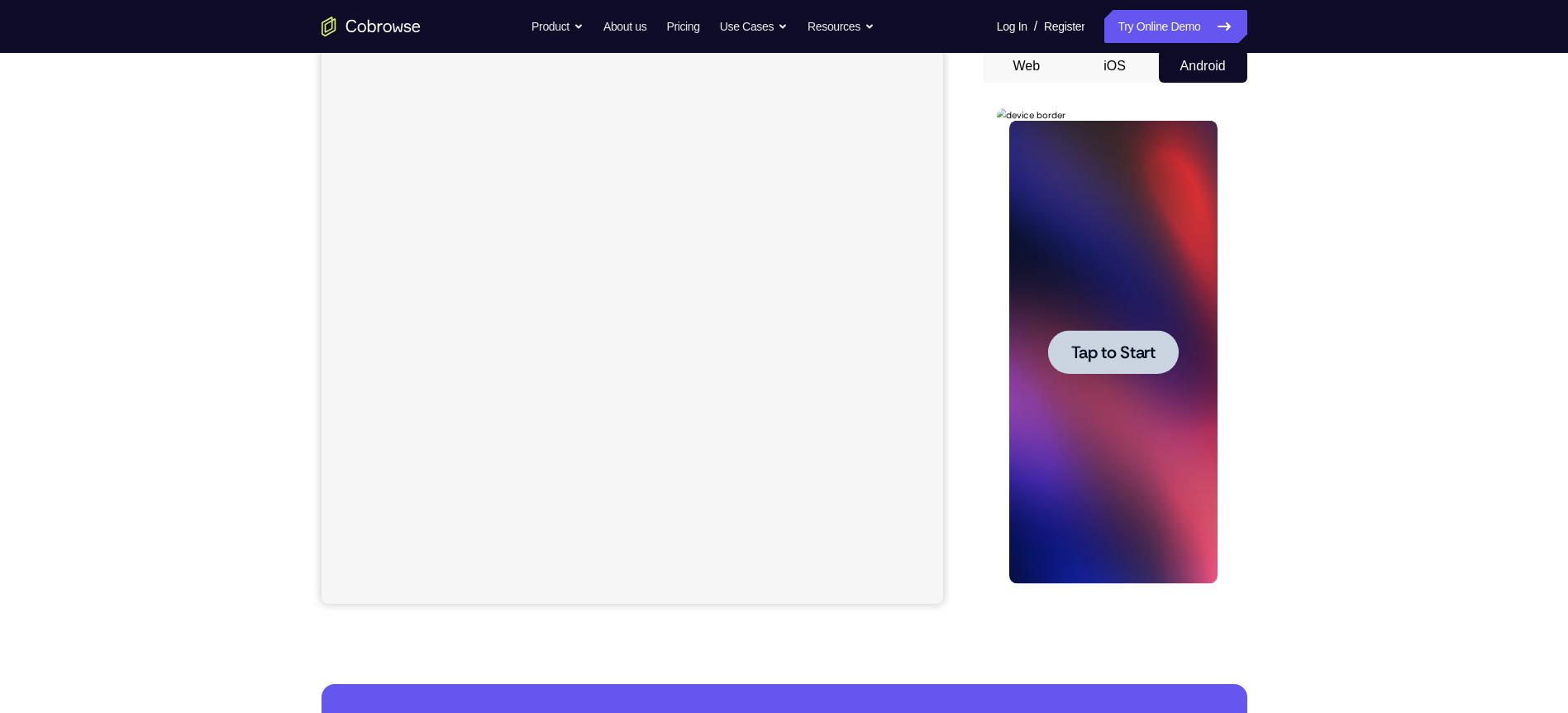
click at [1325, 191] on div "Your Support Agent Your Customer Web iOS Android Next Steps We’d be happy to gi…" at bounding box center [784, 433] width 1568 height 1091
click at [967, 365] on div "Your Support Agent Your Customer Web iOS Android" at bounding box center [785, 299] width 926 height 612
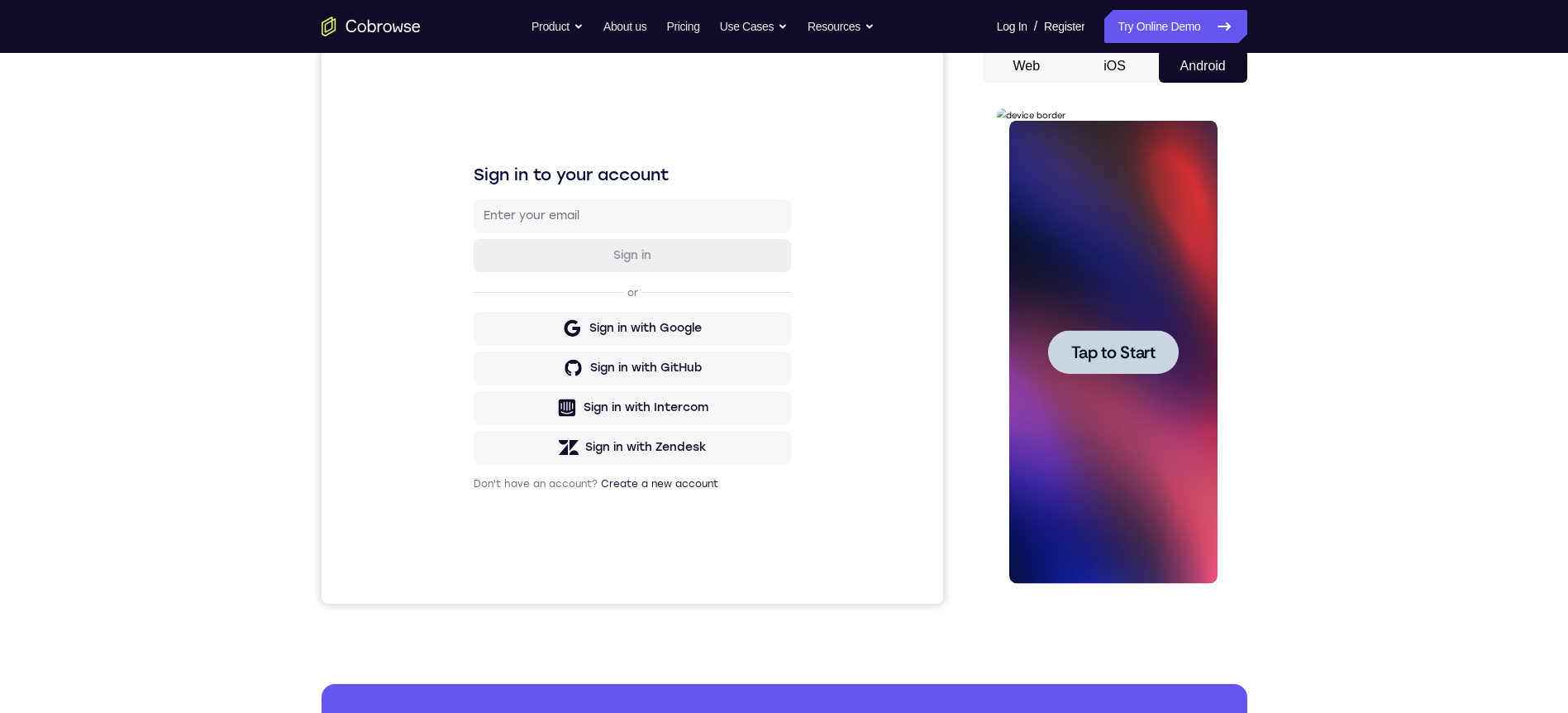
click at [1099, 365] on div at bounding box center [1114, 352] width 131 height 44
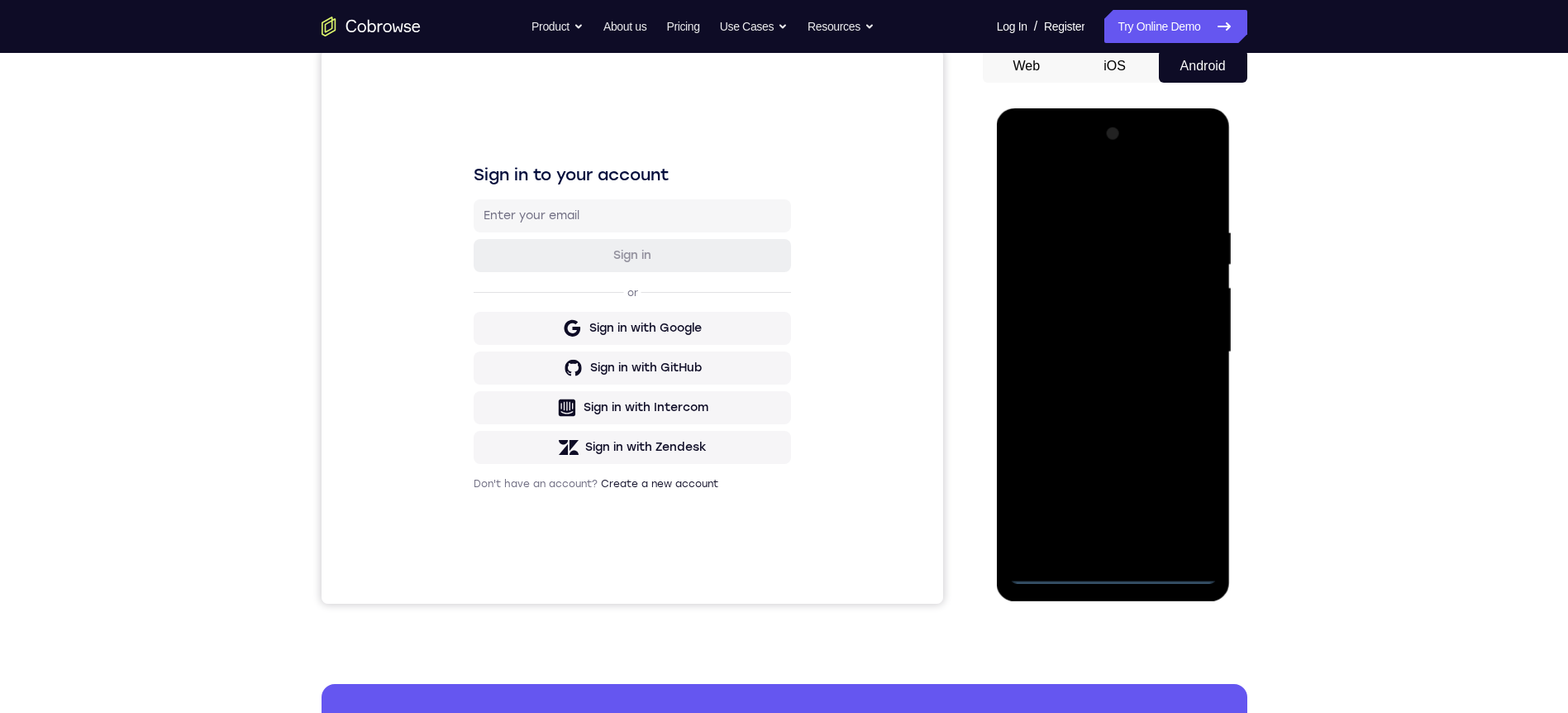
click at [1124, 572] on div at bounding box center [1113, 352] width 208 height 463
click at [1198, 495] on div at bounding box center [1113, 352] width 208 height 463
click at [1070, 200] on div at bounding box center [1113, 352] width 208 height 463
click at [1177, 341] on div at bounding box center [1113, 352] width 208 height 463
click at [1094, 379] on div at bounding box center [1113, 352] width 208 height 463
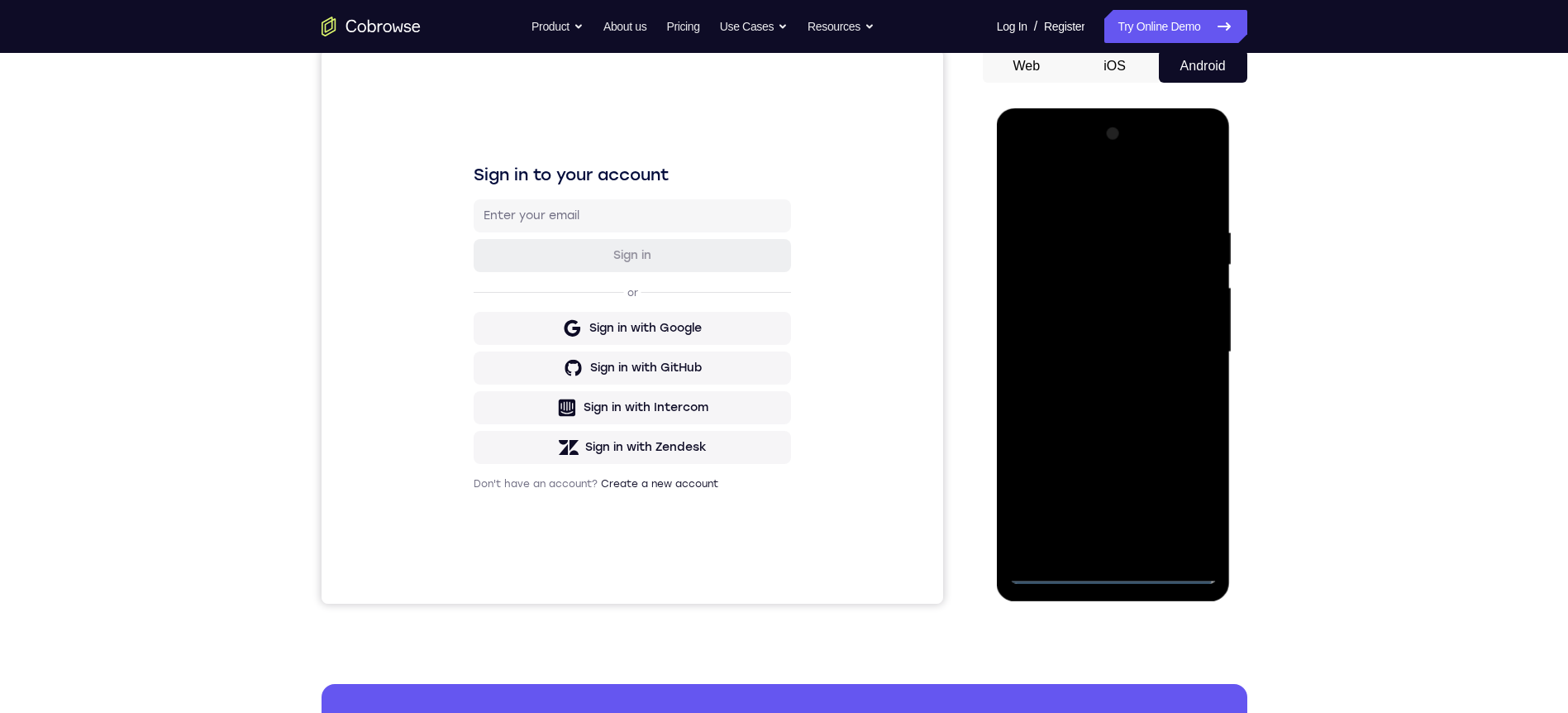
click at [1101, 339] on div at bounding box center [1113, 352] width 208 height 463
click at [1144, 345] on div at bounding box center [1113, 352] width 208 height 463
click at [1167, 408] on div at bounding box center [1113, 352] width 208 height 463
click at [1144, 396] on div at bounding box center [1113, 352] width 208 height 463
click at [1146, 404] on div at bounding box center [1113, 352] width 208 height 463
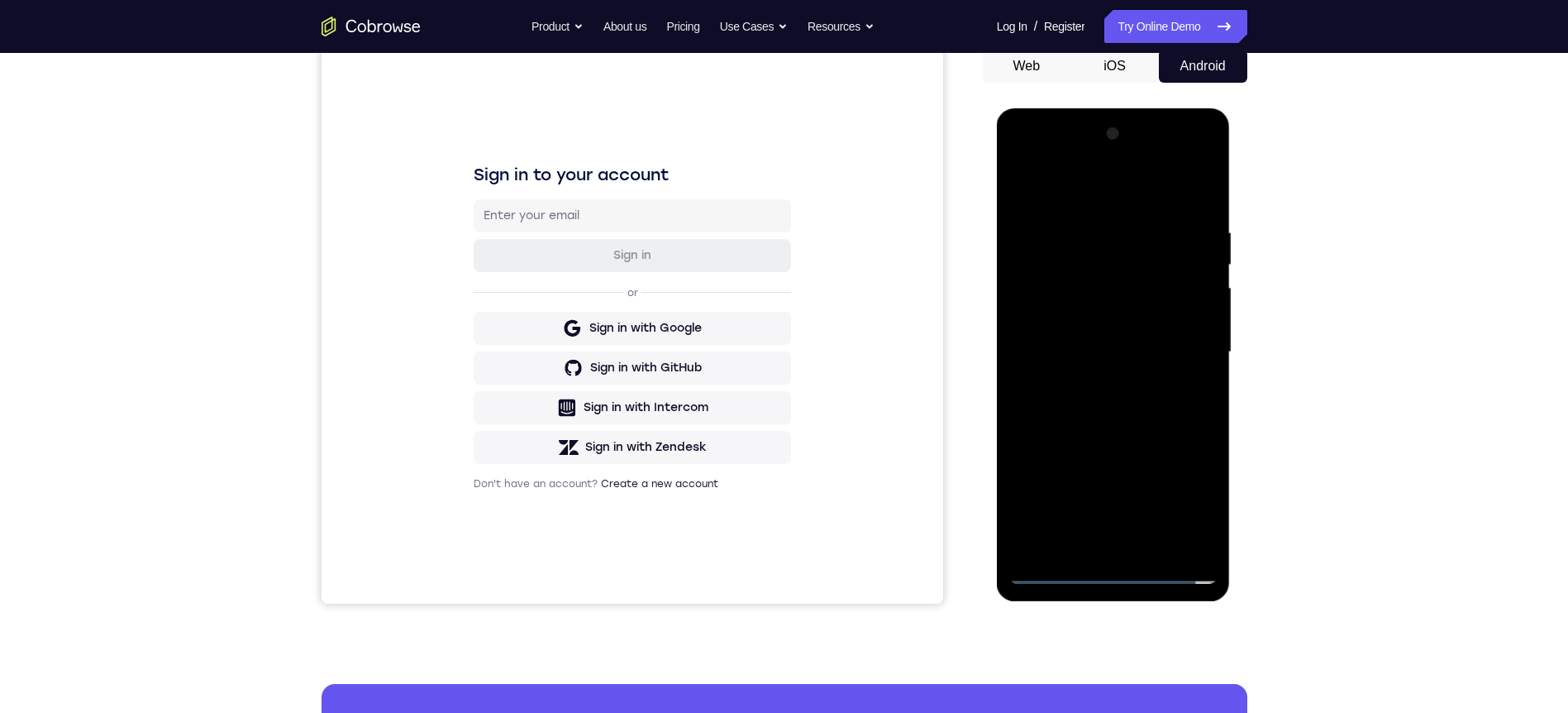
click at [1120, 467] on div at bounding box center [1113, 352] width 208 height 463
click at [1151, 467] on div at bounding box center [1113, 352] width 208 height 463
click at [1197, 332] on div at bounding box center [1113, 352] width 208 height 463
drag, startPoint x: 1154, startPoint y: 394, endPoint x: 1159, endPoint y: 433, distance: 39.3
click at [1162, 322] on div at bounding box center [1113, 352] width 208 height 463
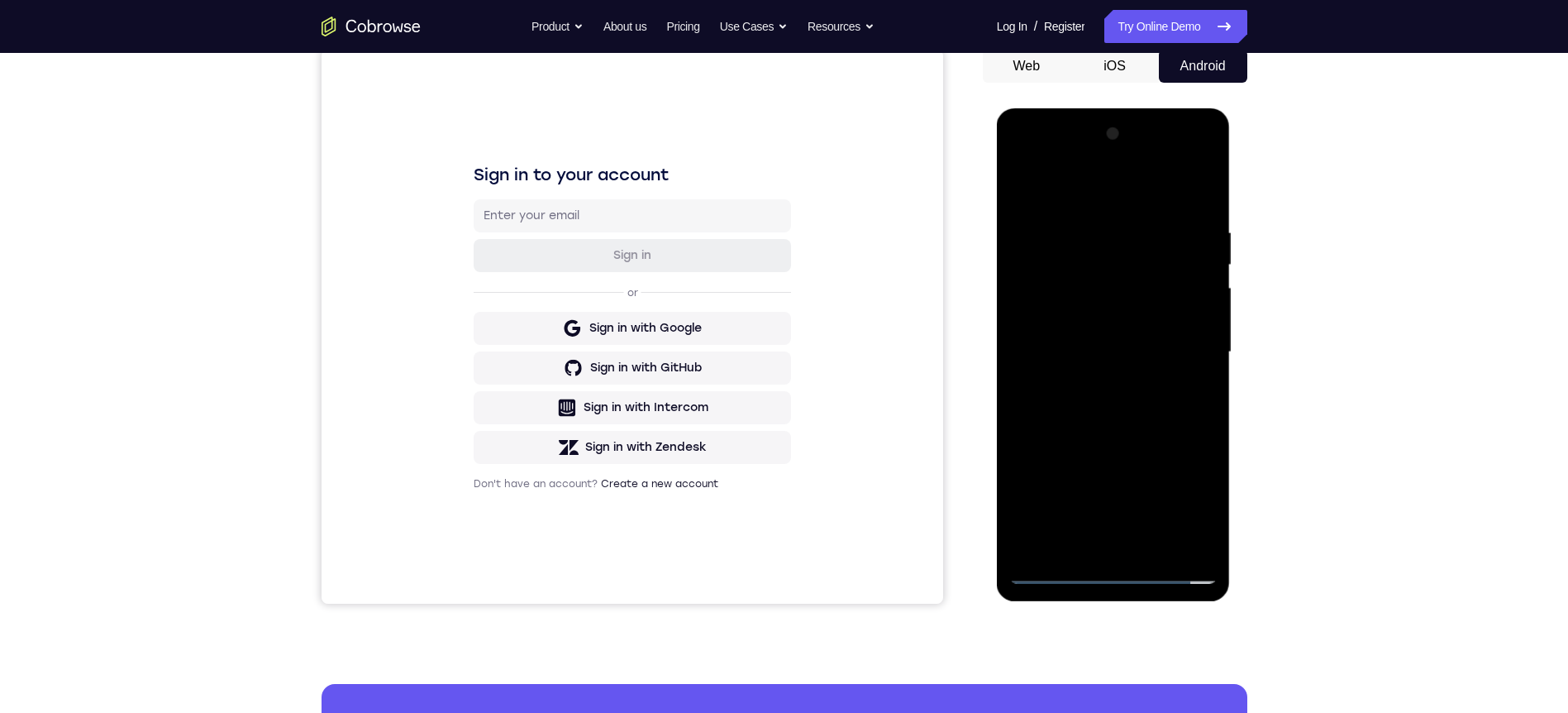
click at [1129, 537] on div at bounding box center [1113, 352] width 208 height 463
click at [1103, 378] on div at bounding box center [1113, 352] width 208 height 463
click at [1127, 296] on div at bounding box center [1113, 352] width 208 height 463
click at [1131, 436] on div at bounding box center [1113, 352] width 208 height 463
click at [1131, 431] on div at bounding box center [1113, 352] width 208 height 463
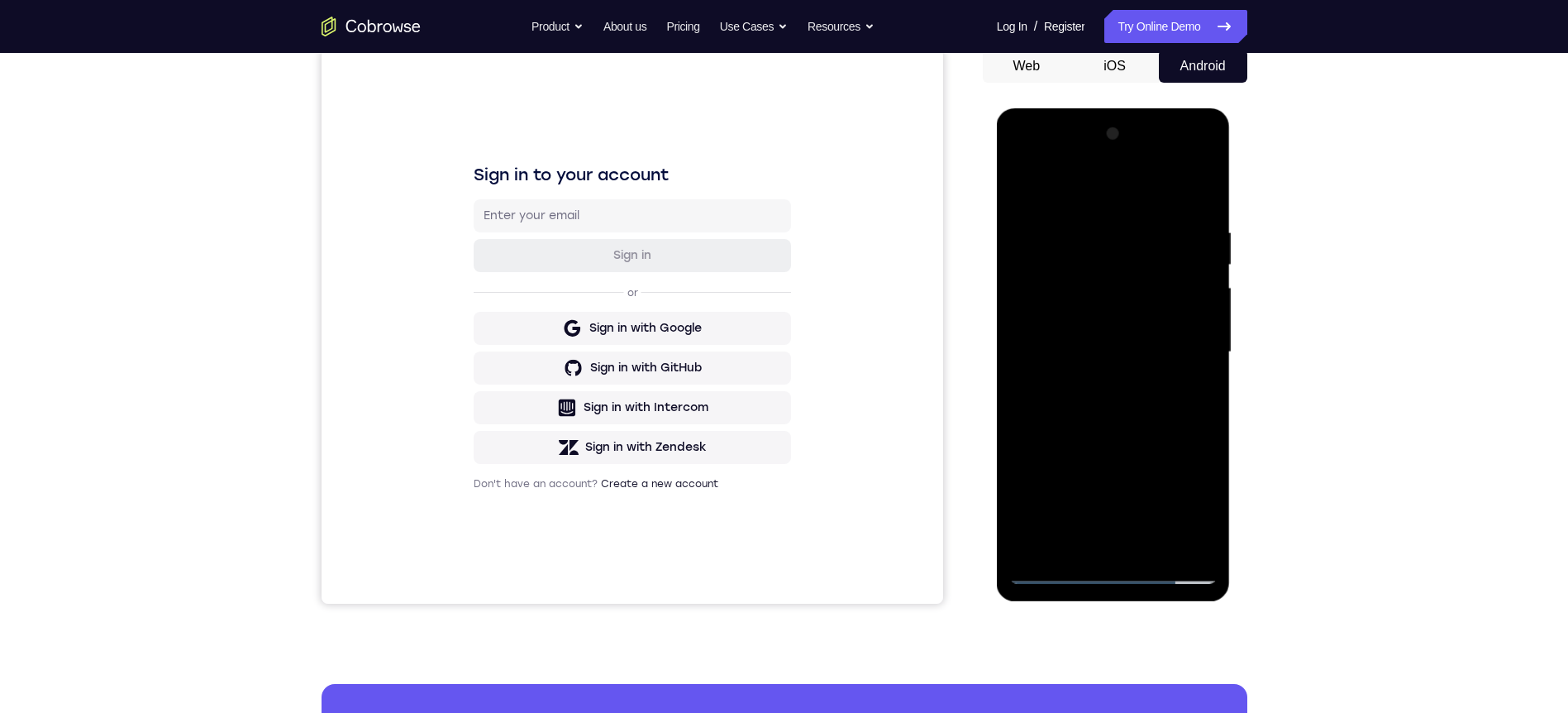
click at [1152, 544] on div at bounding box center [1113, 352] width 208 height 463
click at [1110, 417] on div at bounding box center [1113, 352] width 208 height 463
click at [1186, 380] on div at bounding box center [1113, 352] width 208 height 463
drag, startPoint x: 1101, startPoint y: 477, endPoint x: 1101, endPoint y: 432, distance: 45.0
click at [1101, 432] on div at bounding box center [1113, 352] width 208 height 463
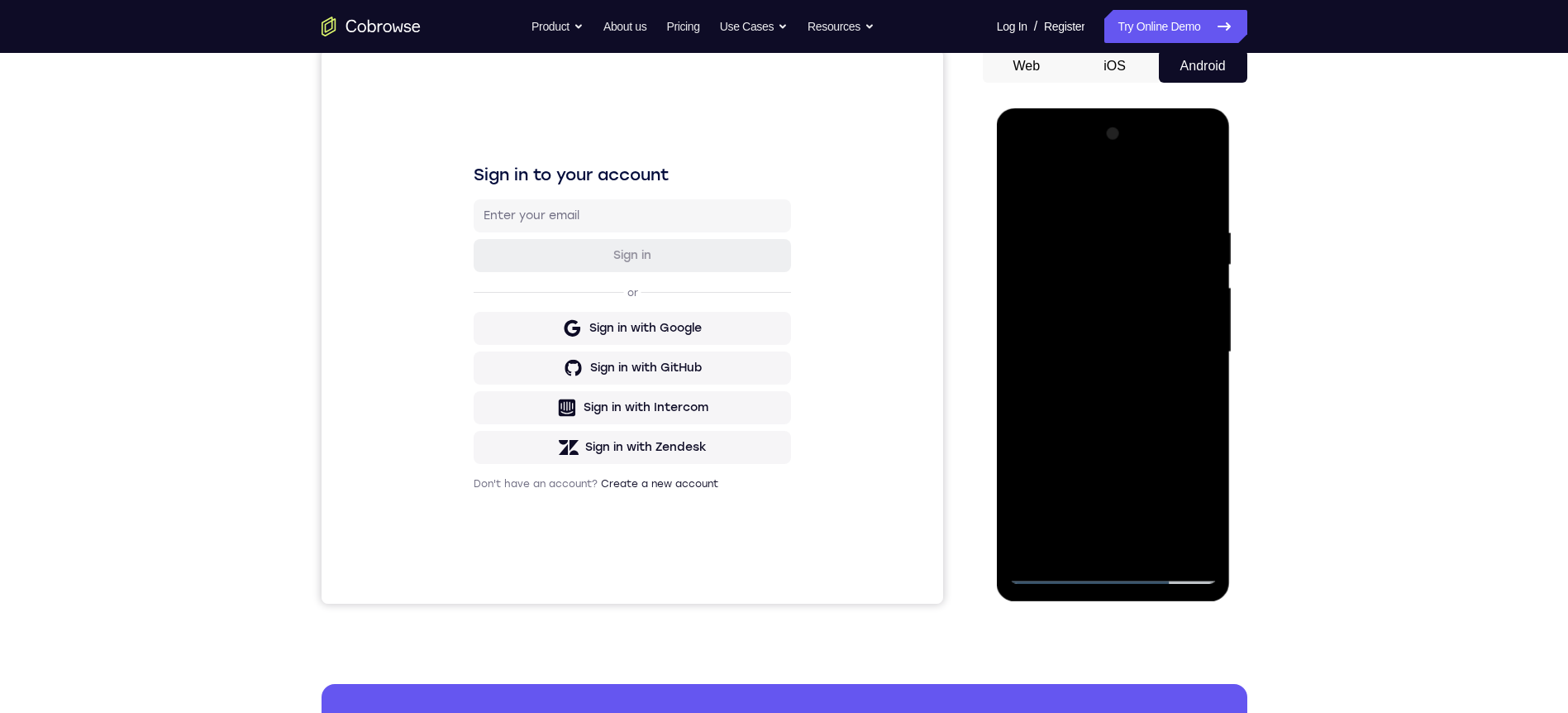
click at [1100, 384] on div at bounding box center [1113, 352] width 208 height 463
click at [1089, 539] on div at bounding box center [1113, 352] width 208 height 463
click at [1191, 401] on div at bounding box center [1113, 352] width 208 height 463
click at [1024, 189] on div at bounding box center [1113, 352] width 208 height 463
drag, startPoint x: 1105, startPoint y: 443, endPoint x: 1105, endPoint y: 404, distance: 39.0
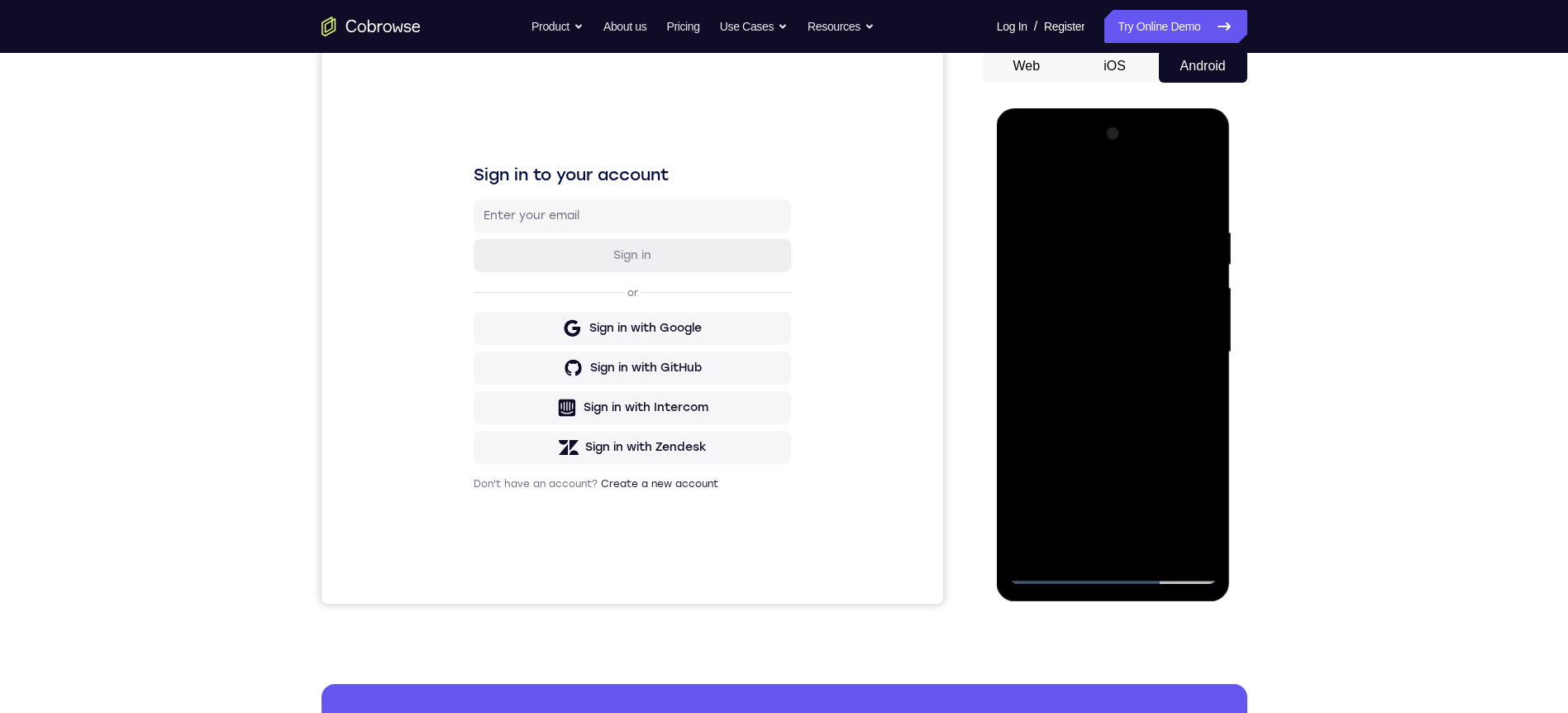
click at [1105, 404] on div at bounding box center [1113, 352] width 208 height 463
click at [1109, 310] on div at bounding box center [1113, 352] width 208 height 463
click at [1200, 392] on div at bounding box center [1113, 352] width 208 height 463
click at [1195, 393] on div at bounding box center [1113, 352] width 208 height 463
click at [1030, 188] on div at bounding box center [1113, 352] width 208 height 463
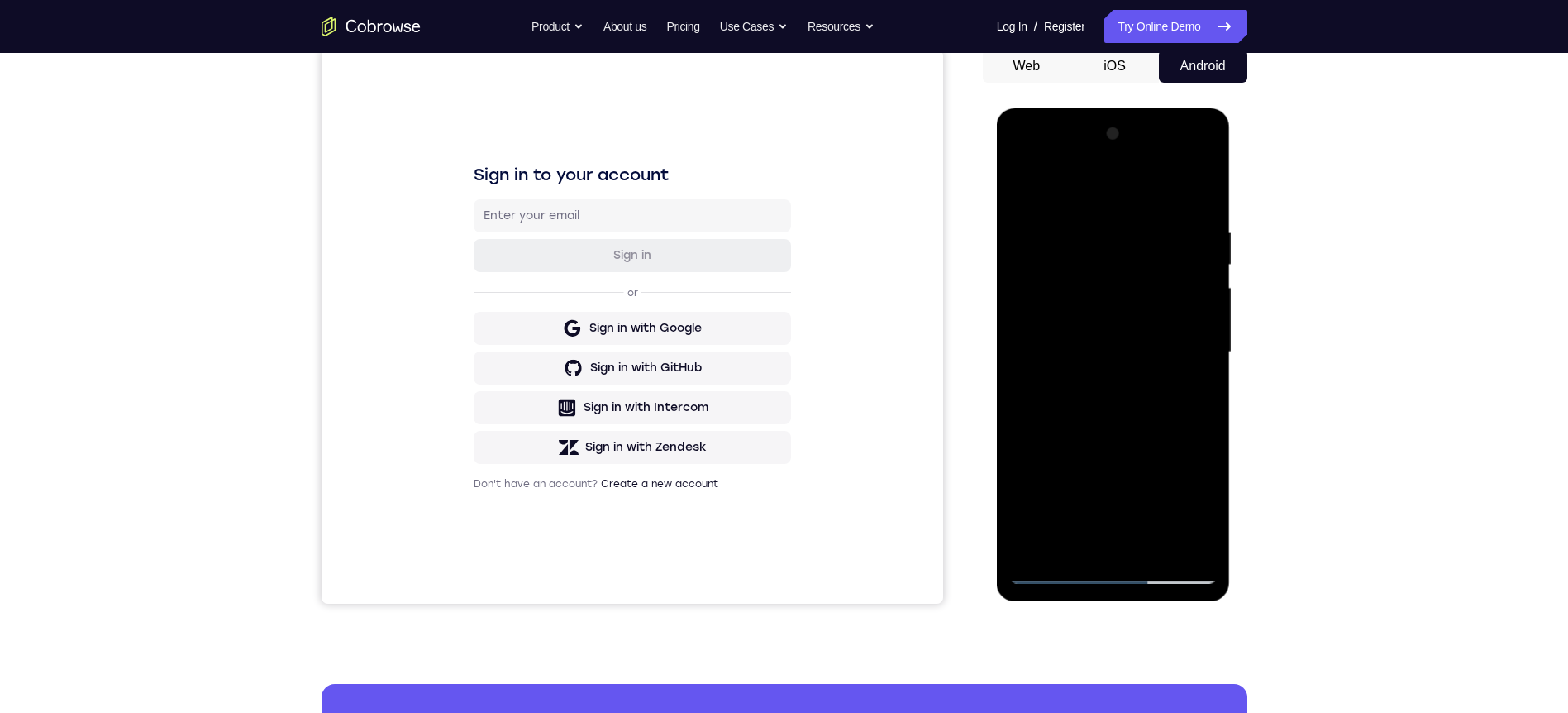
drag, startPoint x: 1082, startPoint y: 450, endPoint x: 1075, endPoint y: 496, distance: 46.5
click at [1075, 496] on div at bounding box center [1113, 352] width 208 height 463
drag, startPoint x: 1101, startPoint y: 417, endPoint x: 1099, endPoint y: 432, distance: 15.1
click at [1099, 432] on div at bounding box center [1113, 352] width 208 height 463
click at [1114, 458] on div at bounding box center [1113, 352] width 208 height 463
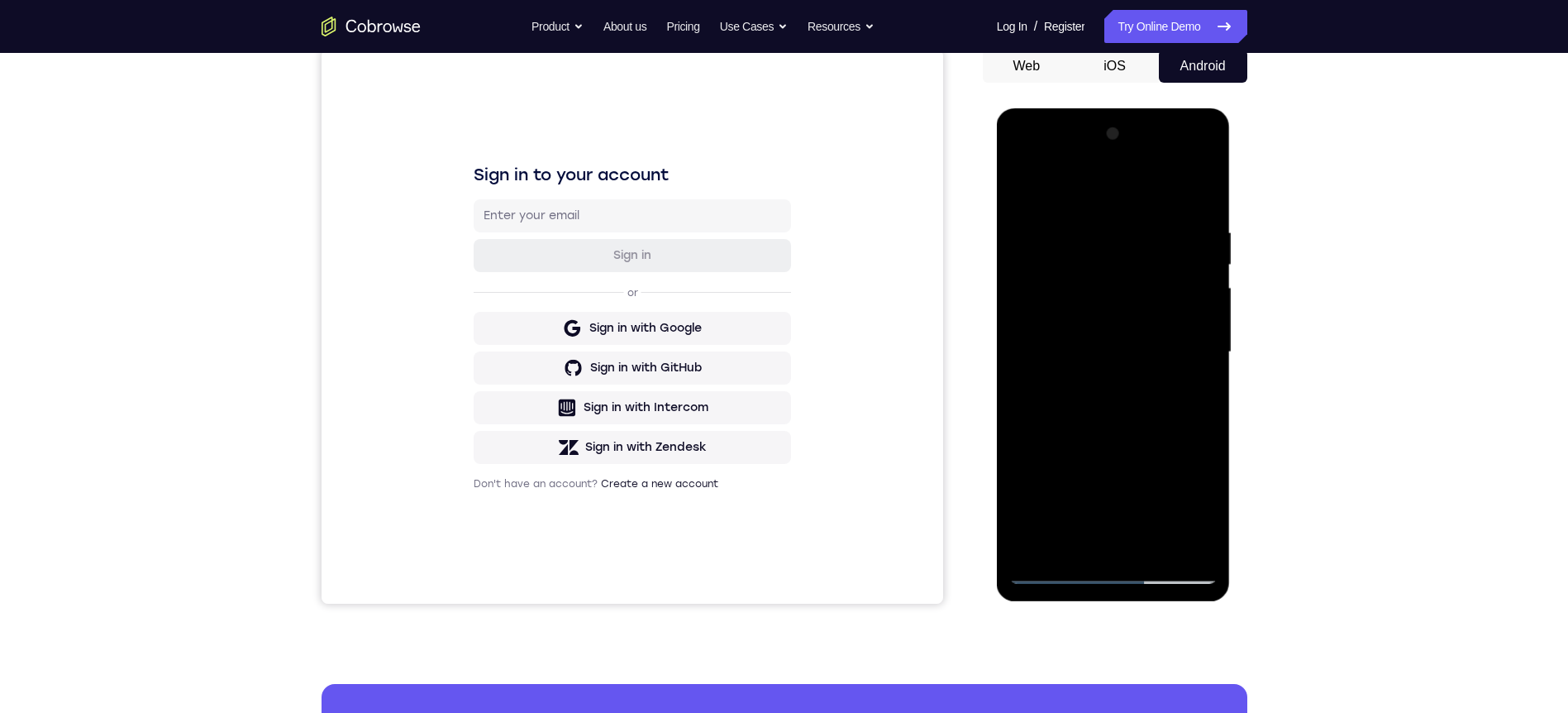
click at [1079, 537] on div at bounding box center [1113, 352] width 208 height 463
click at [1021, 178] on div at bounding box center [1113, 352] width 208 height 463
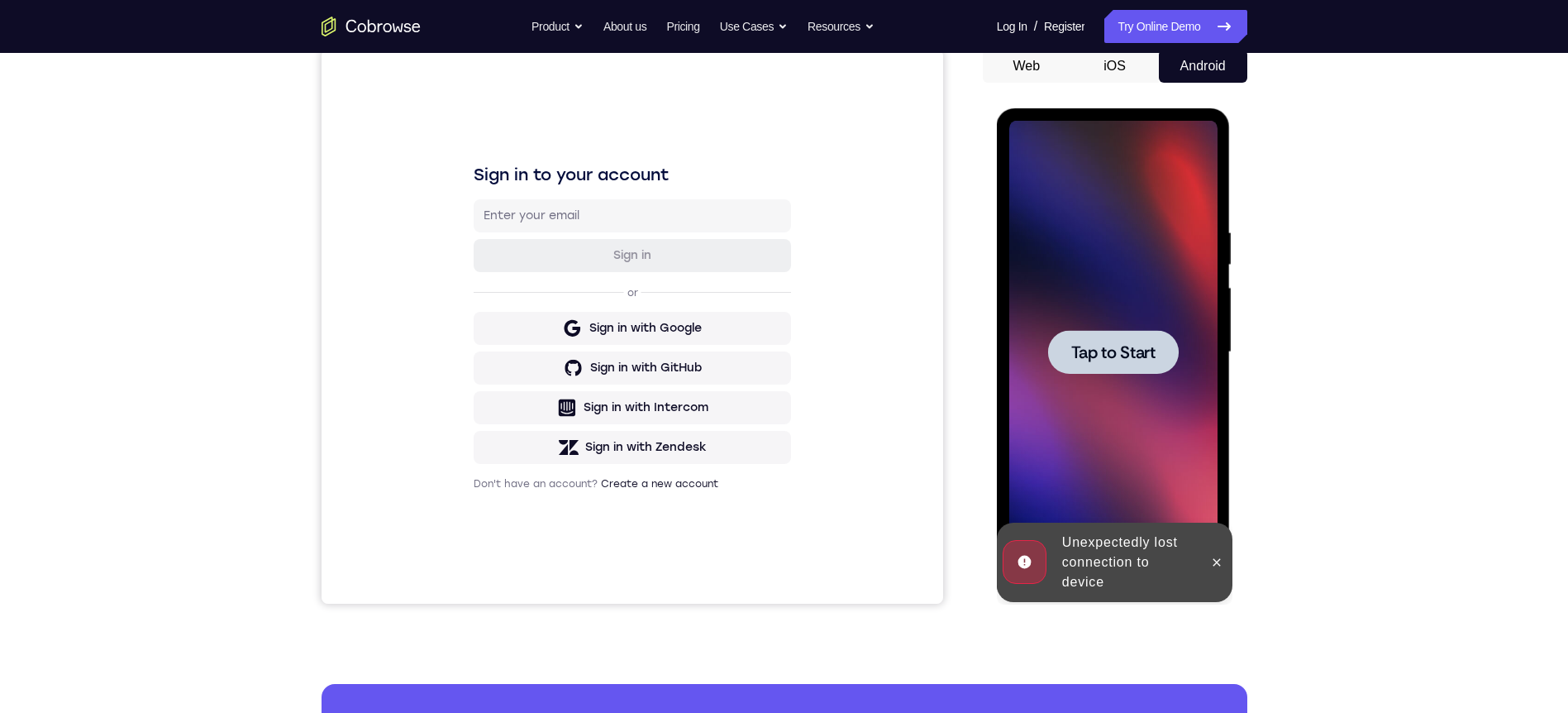
click at [1152, 360] on span "Tap to Start" at bounding box center [1114, 352] width 85 height 17
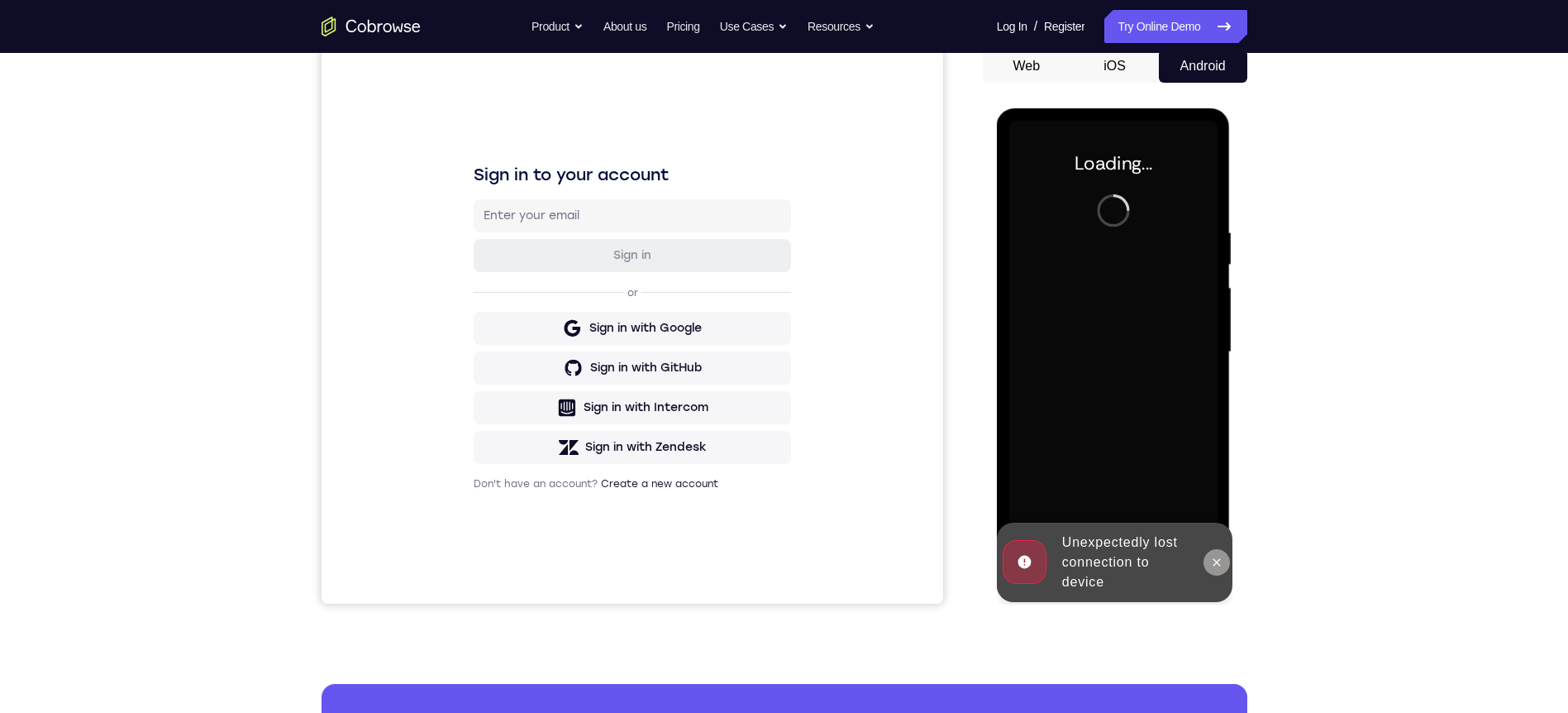
click at [1211, 550] on button at bounding box center [1217, 562] width 26 height 26
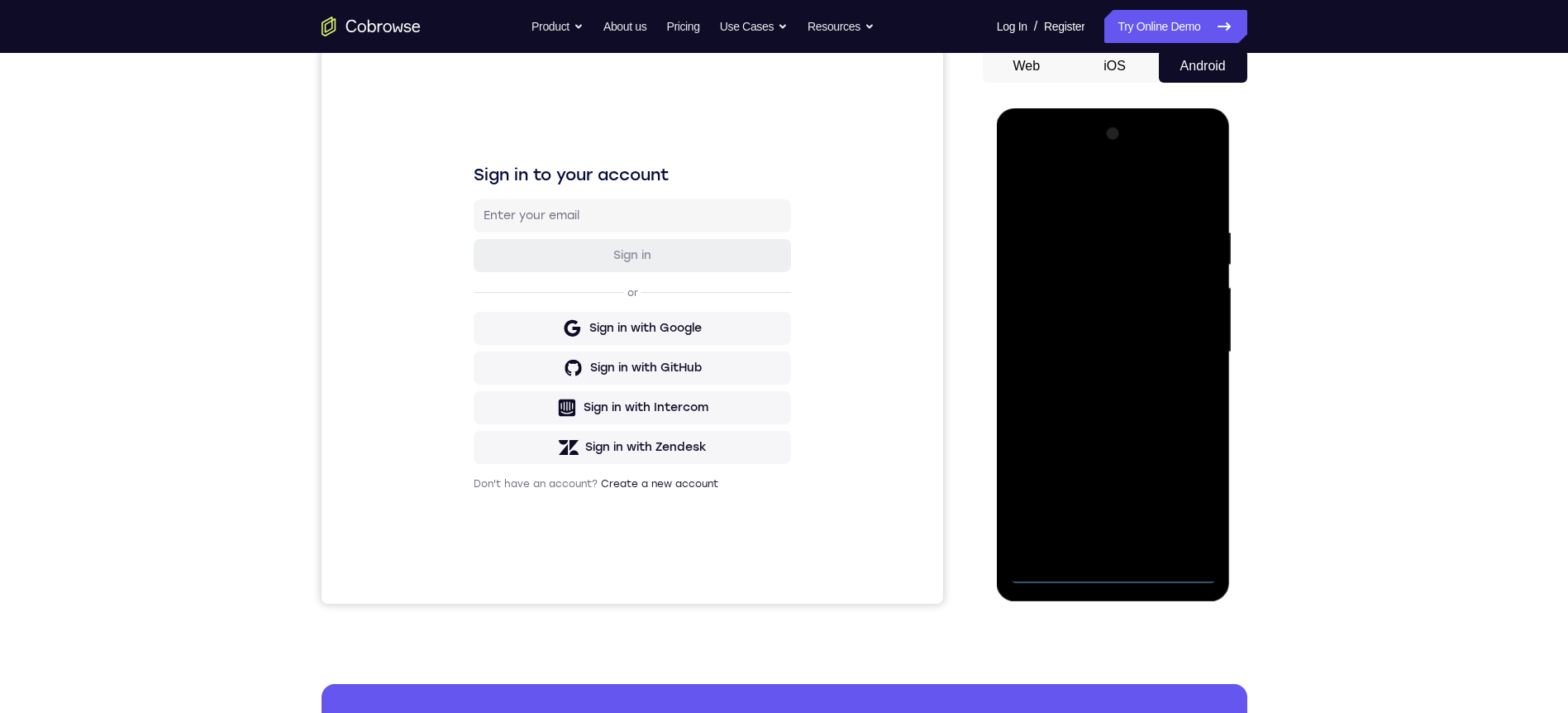
click at [1114, 575] on div at bounding box center [1113, 352] width 208 height 463
click at [1194, 491] on div at bounding box center [1113, 352] width 208 height 463
click at [1071, 193] on div at bounding box center [1113, 352] width 208 height 463
click at [1179, 352] on div at bounding box center [1113, 352] width 208 height 463
click at [1088, 382] on div at bounding box center [1113, 352] width 208 height 463
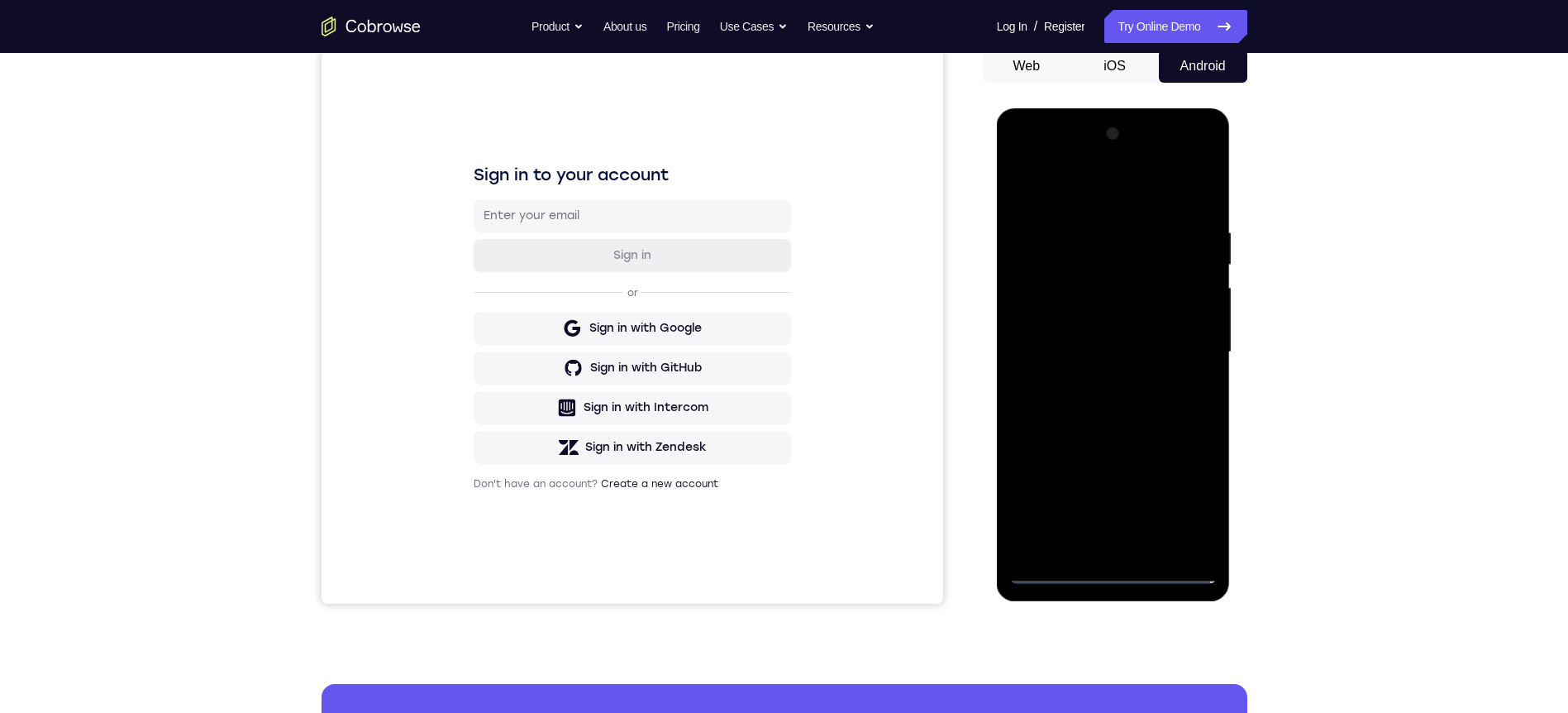
click at [1094, 349] on div at bounding box center [1113, 352] width 208 height 463
click at [1101, 349] on div at bounding box center [1113, 352] width 208 height 463
click at [1071, 408] on div at bounding box center [1113, 352] width 208 height 463
click at [1086, 401] on div at bounding box center [1113, 352] width 208 height 463
click at [1089, 405] on div at bounding box center [1113, 352] width 208 height 463
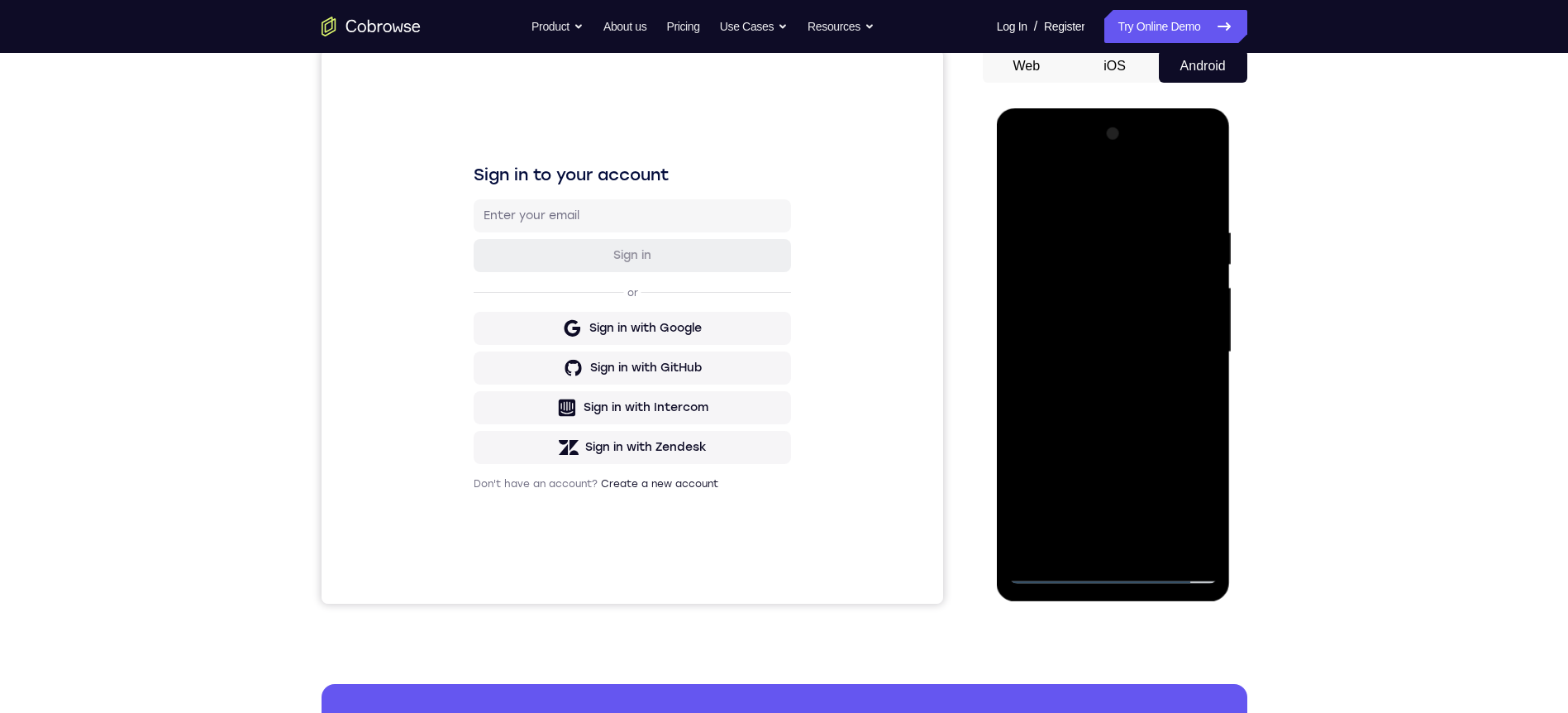
click at [1190, 184] on div at bounding box center [1113, 352] width 208 height 463
drag, startPoint x: 1157, startPoint y: 336, endPoint x: 1161, endPoint y: 315, distance: 21.4
click at [1160, 315] on div at bounding box center [1113, 352] width 208 height 463
drag, startPoint x: 1139, startPoint y: 310, endPoint x: 1140, endPoint y: 394, distance: 84.0
click at [1140, 394] on div at bounding box center [1113, 352] width 208 height 463
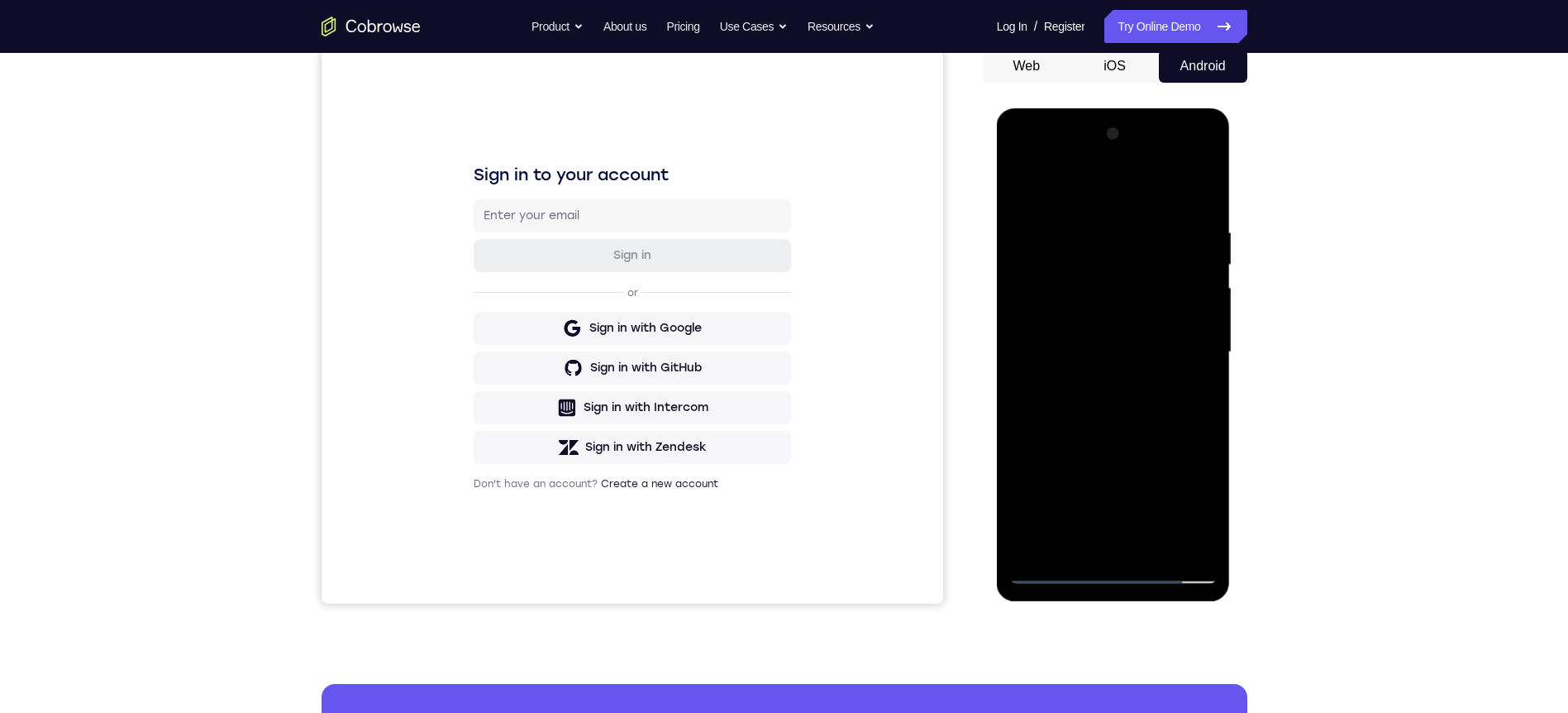
scroll to position [5, 0]
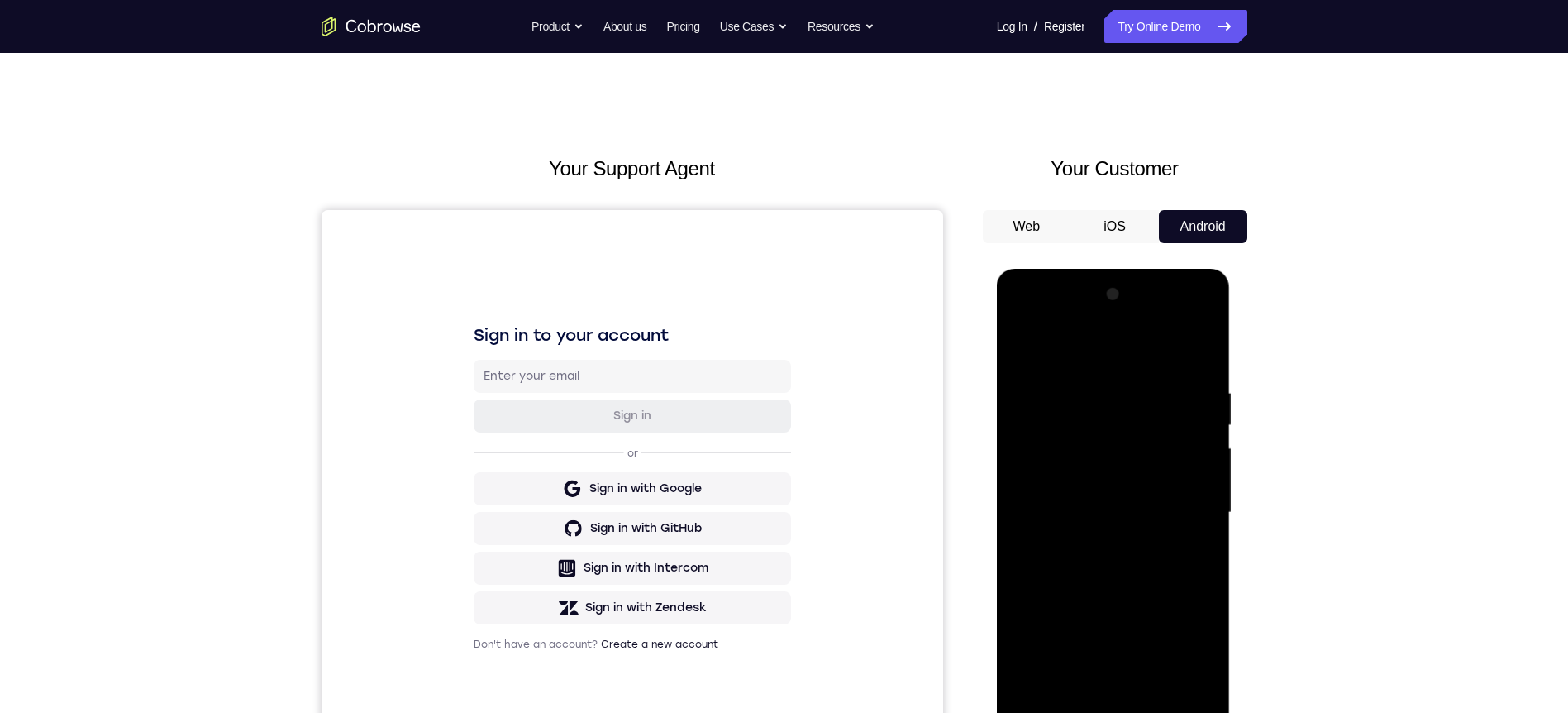
click at [1124, 629] on div at bounding box center [1113, 513] width 208 height 463
click at [1193, 492] on div at bounding box center [1113, 513] width 208 height 463
drag, startPoint x: 1155, startPoint y: 568, endPoint x: 1149, endPoint y: 562, distance: 8.5
click at [1153, 433] on div at bounding box center [1113, 513] width 208 height 463
click at [1139, 702] on div at bounding box center [1113, 513] width 208 height 463
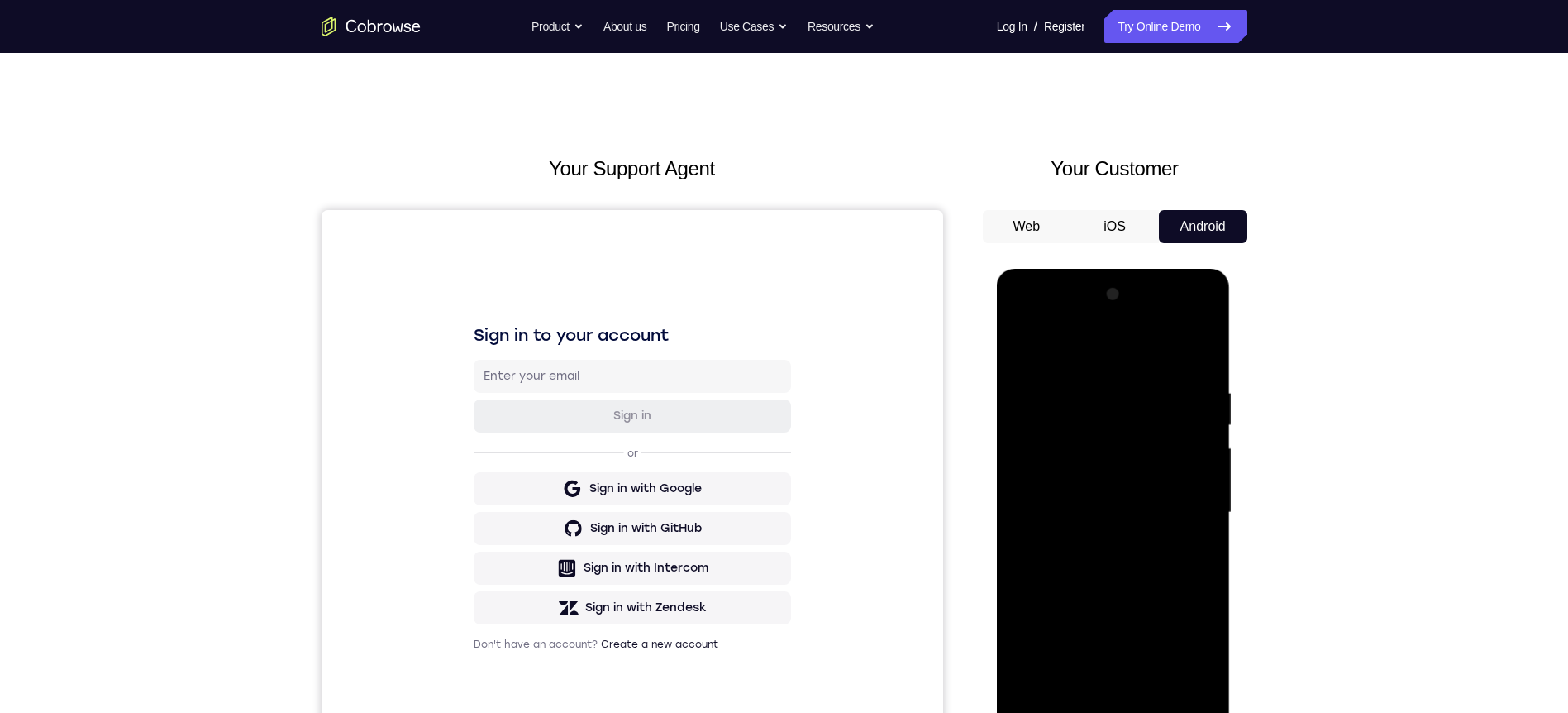
scroll to position [83, 0]
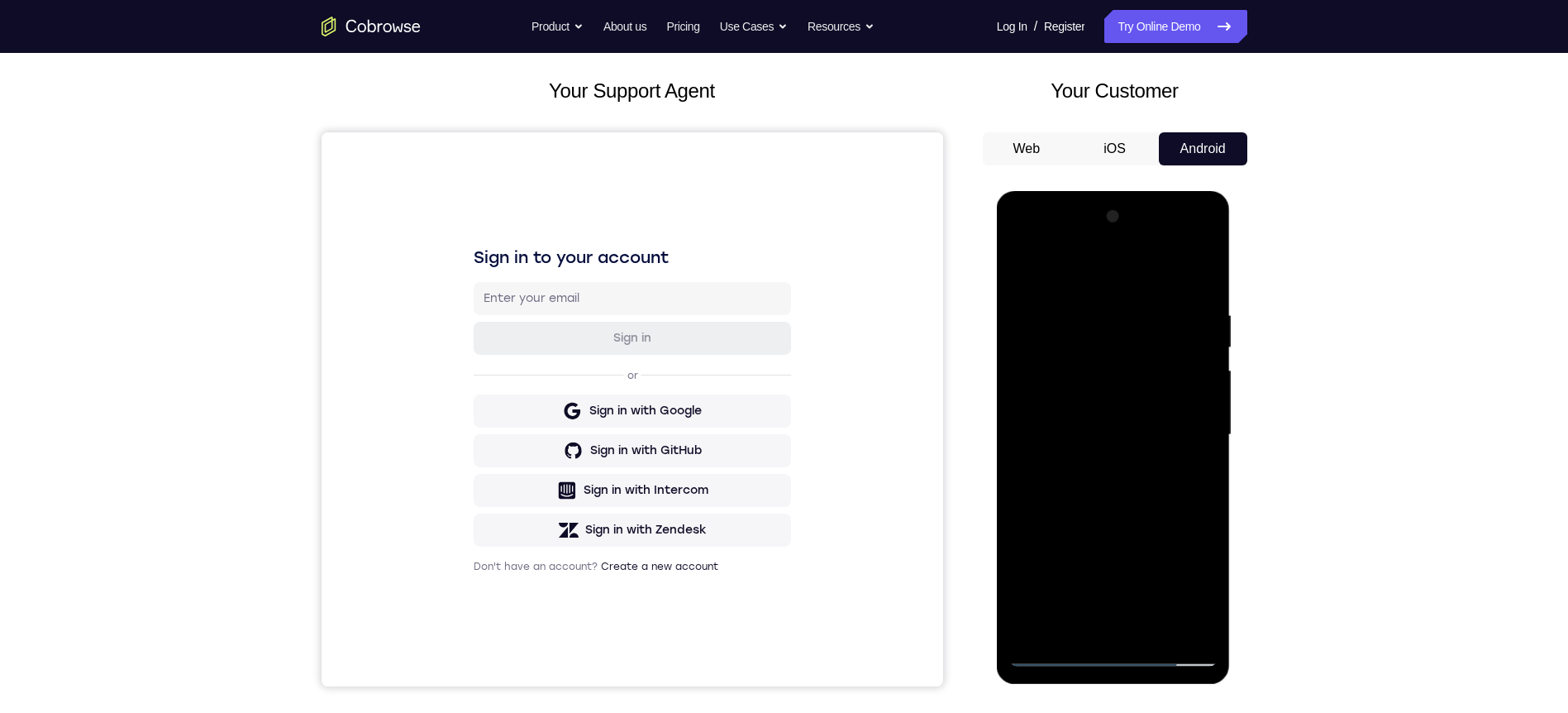
click at [1090, 455] on div at bounding box center [1113, 435] width 208 height 463
click at [1159, 385] on div at bounding box center [1113, 435] width 208 height 463
click at [1135, 513] on div at bounding box center [1113, 435] width 208 height 463
click at [1121, 511] on div at bounding box center [1113, 435] width 208 height 463
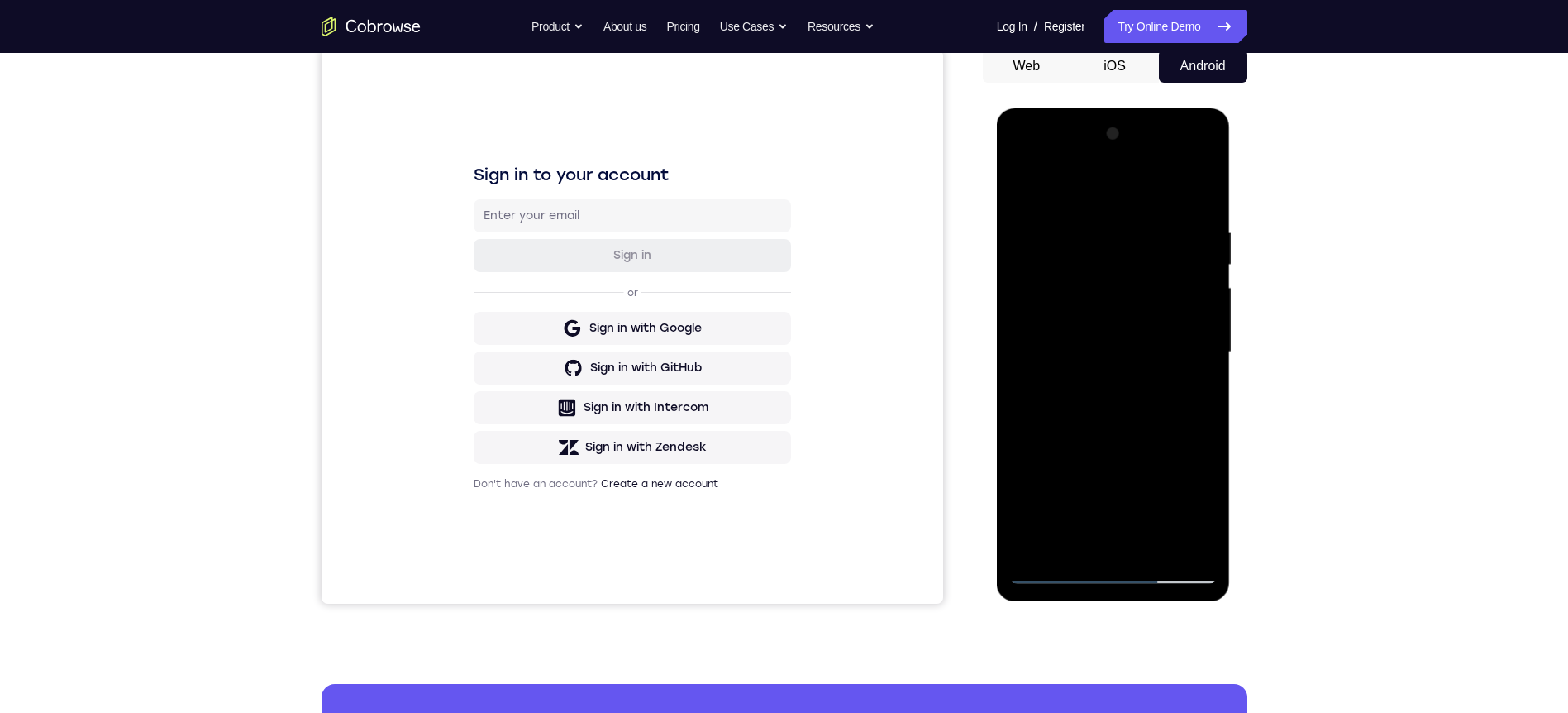
click at [1150, 551] on div at bounding box center [1113, 352] width 208 height 463
click at [1142, 417] on div at bounding box center [1113, 352] width 208 height 463
click at [1136, 417] on div at bounding box center [1113, 352] width 208 height 463
click at [1183, 381] on div at bounding box center [1113, 352] width 208 height 463
drag, startPoint x: 1132, startPoint y: 439, endPoint x: 1128, endPoint y: 406, distance: 33.2
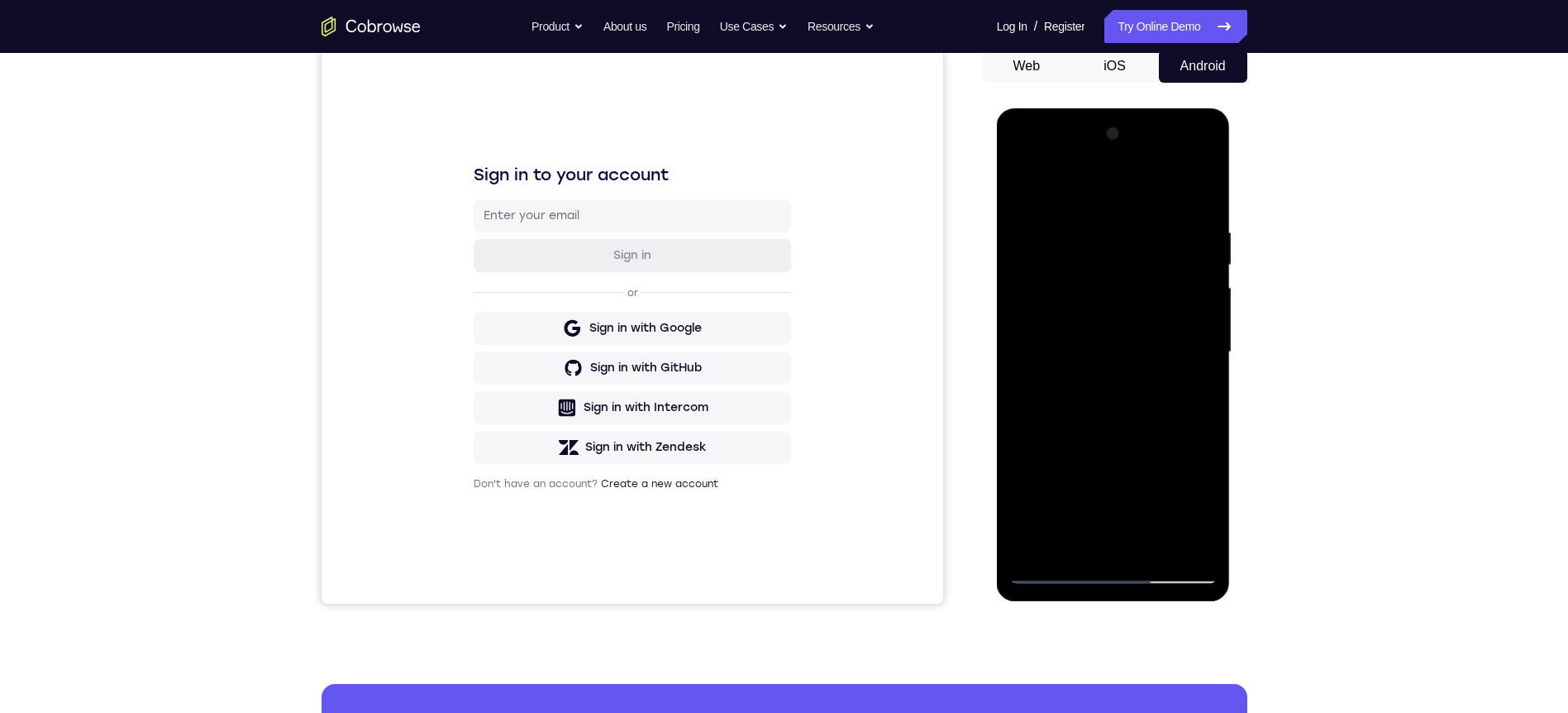
click at [1128, 406] on div at bounding box center [1113, 352] width 208 height 463
click at [1116, 354] on div at bounding box center [1113, 352] width 208 height 463
click at [1193, 397] on div at bounding box center [1113, 352] width 208 height 463
click at [1198, 393] on div at bounding box center [1113, 352] width 208 height 463
click at [1022, 188] on div at bounding box center [1113, 352] width 208 height 463
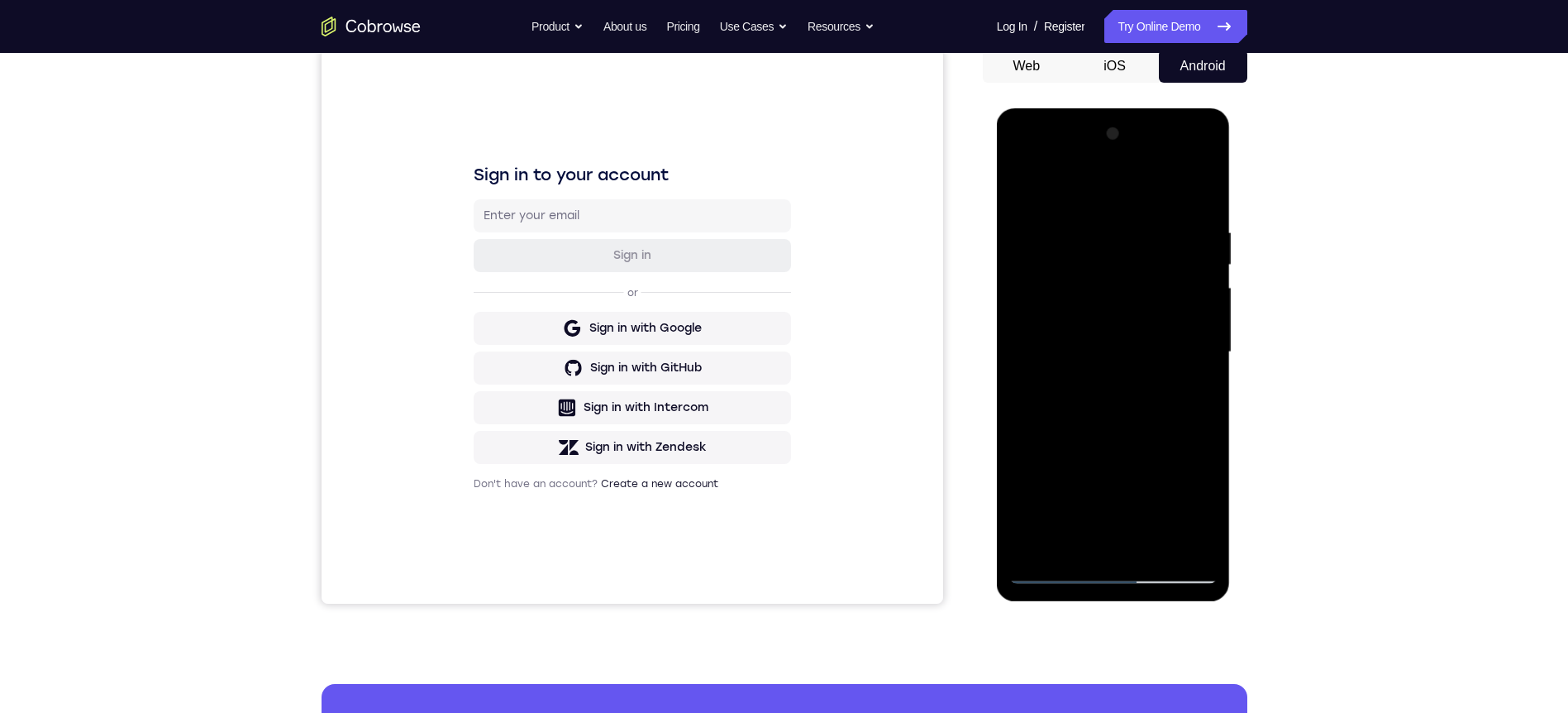
drag, startPoint x: 1114, startPoint y: 455, endPoint x: 1118, endPoint y: 396, distance: 59.1
click at [1118, 396] on div at bounding box center [1113, 352] width 208 height 463
click at [1123, 330] on div at bounding box center [1113, 352] width 208 height 463
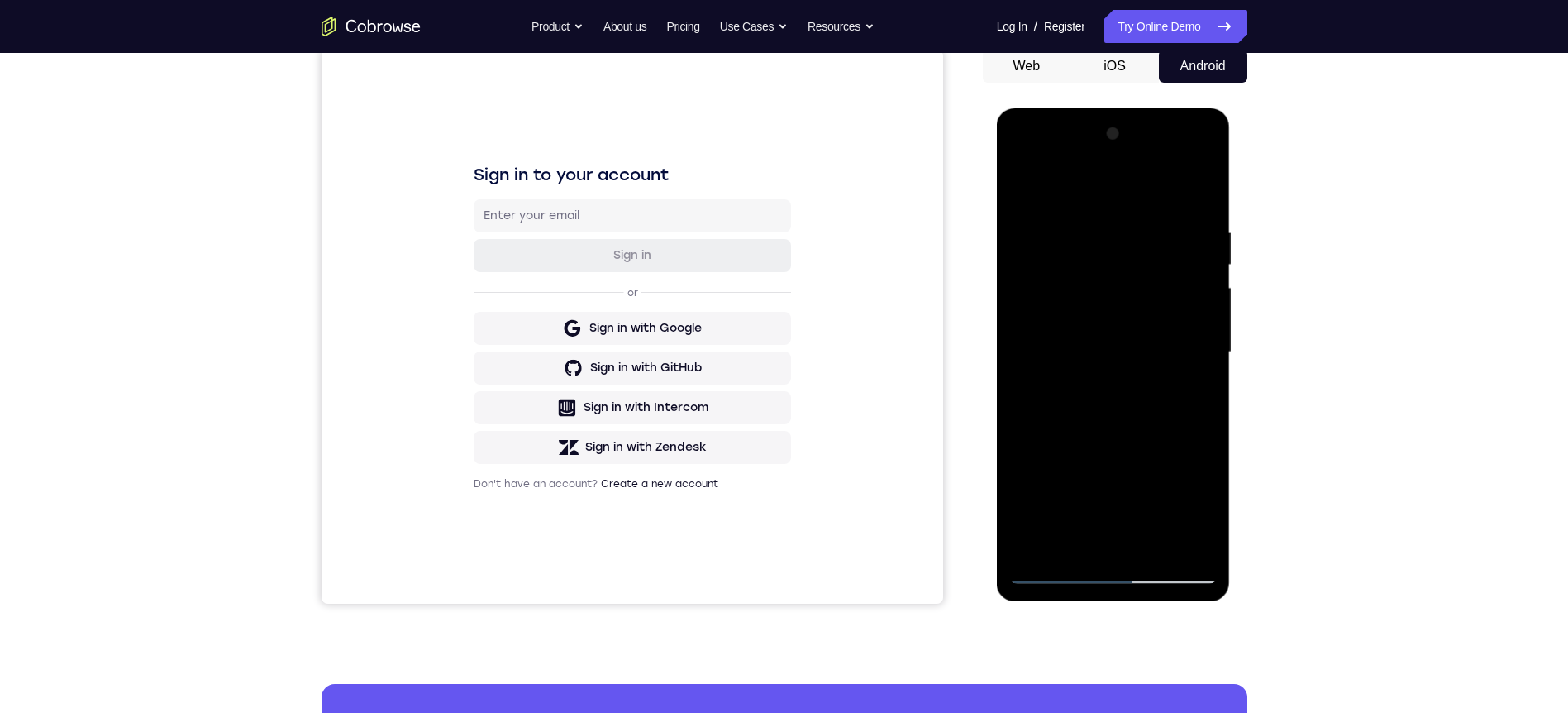
click at [1123, 330] on div at bounding box center [1113, 352] width 208 height 463
drag, startPoint x: 1141, startPoint y: 476, endPoint x: 1147, endPoint y: 379, distance: 97.2
click at [1147, 379] on div at bounding box center [1113, 352] width 208 height 463
drag, startPoint x: 1148, startPoint y: 345, endPoint x: 1123, endPoint y: 497, distance: 154.0
click at [1123, 497] on div at bounding box center [1113, 352] width 208 height 463
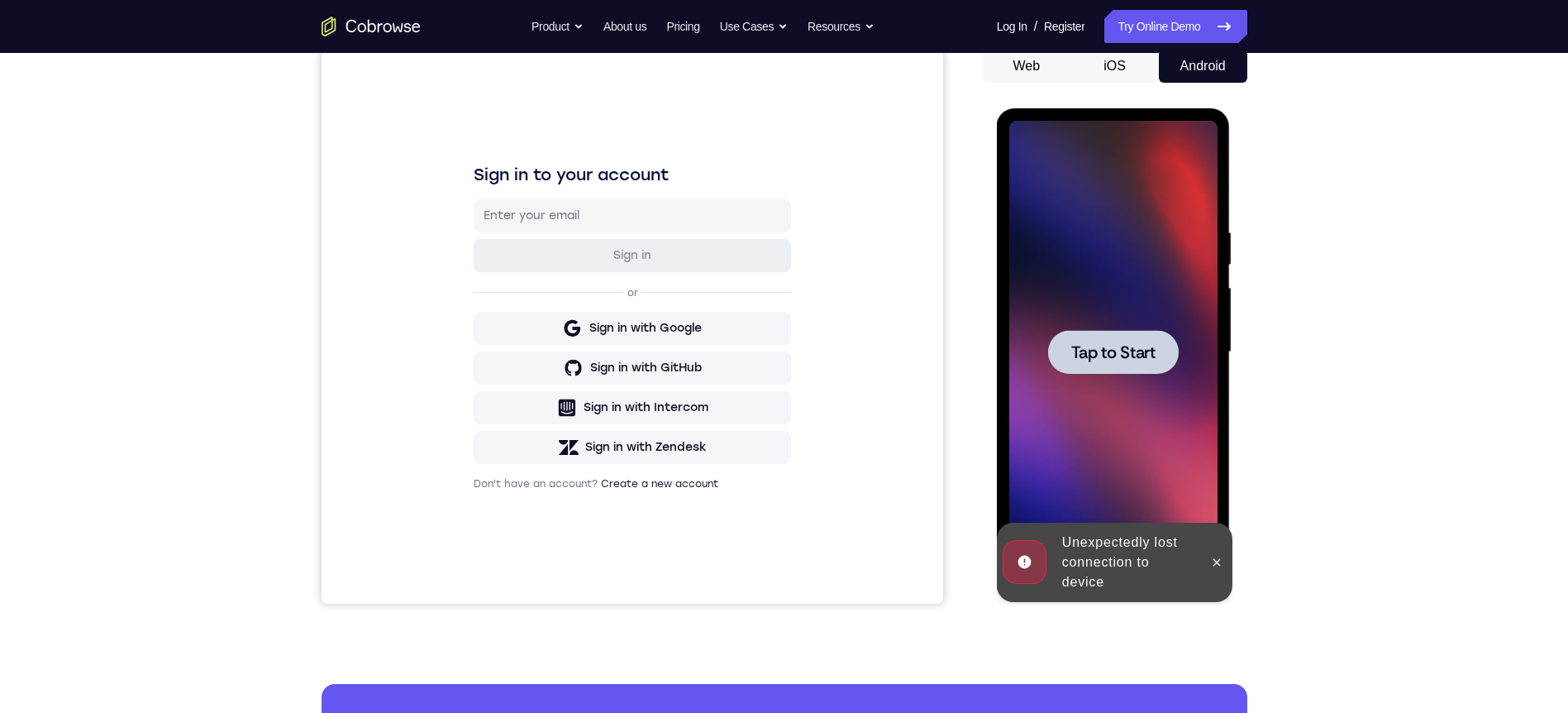
click at [1206, 552] on div at bounding box center [1217, 562] width 26 height 79
click at [1213, 559] on div at bounding box center [1113, 352] width 208 height 463
